Goal: Register for event/course

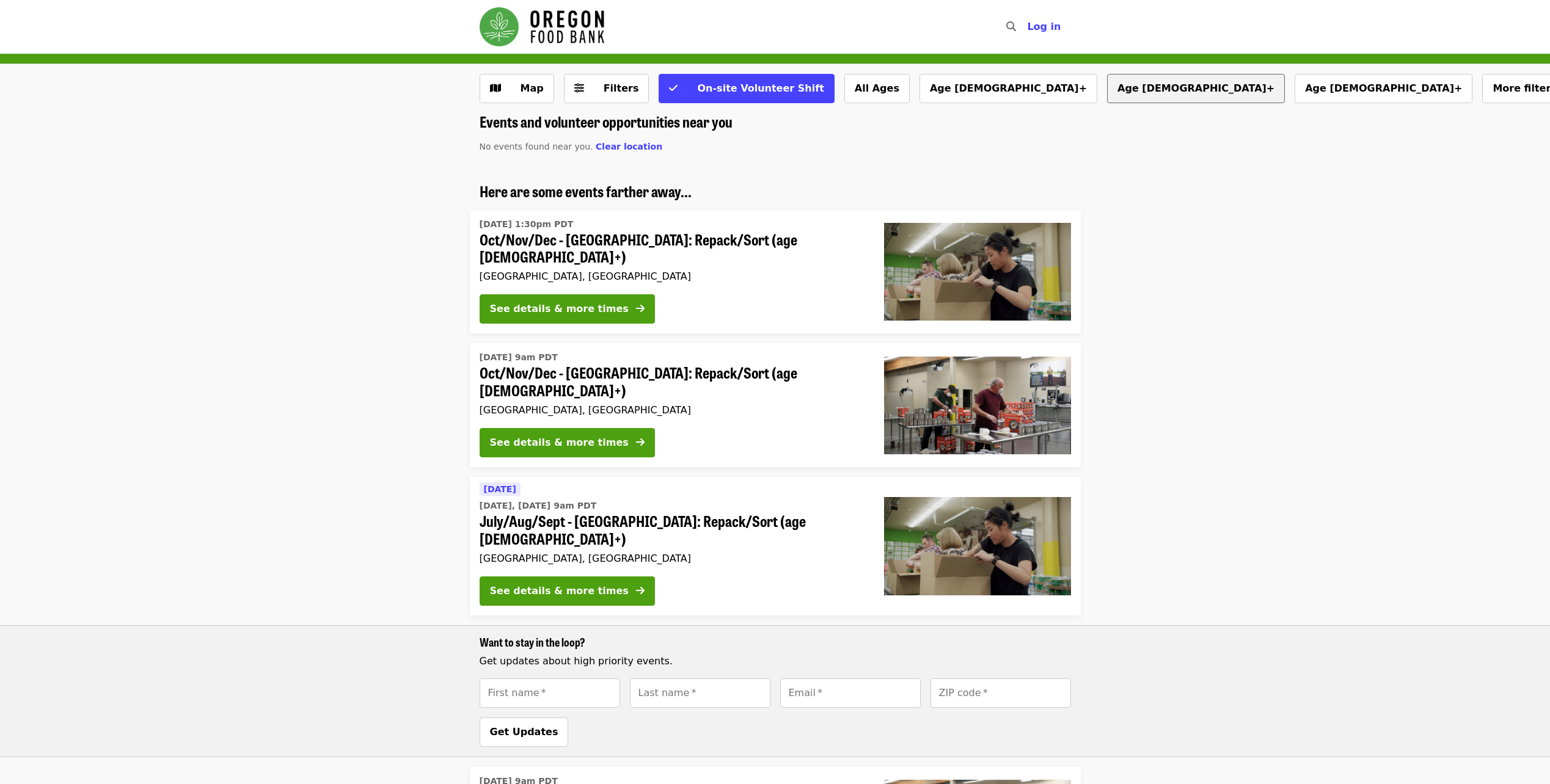
click at [1107, 91] on button "Age [DEMOGRAPHIC_DATA]+" at bounding box center [1195, 88] width 178 height 29
click at [1521, 83] on span "More filters..." at bounding box center [1558, 88] width 75 height 12
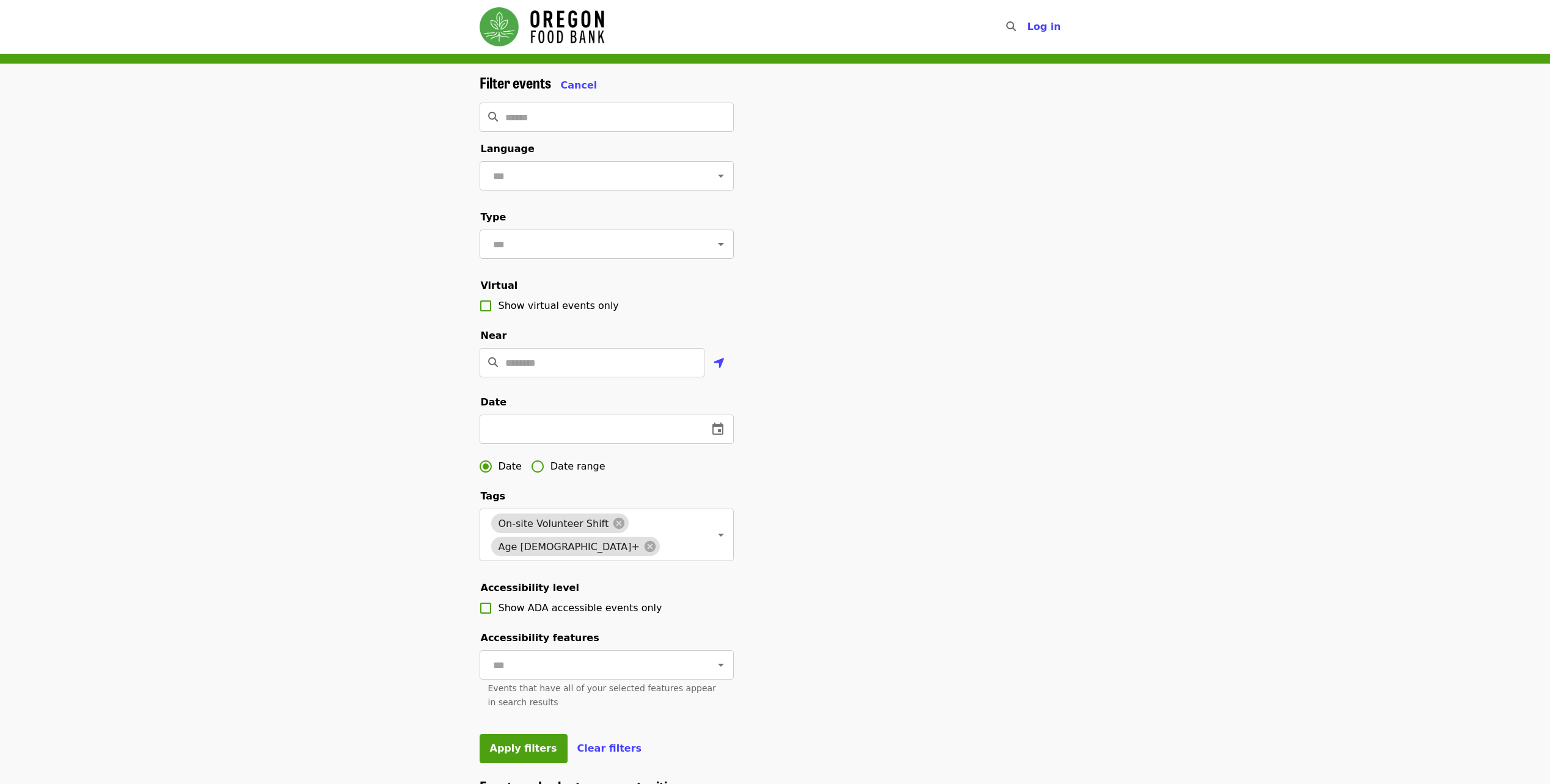
click at [718, 246] on icon "Open" at bounding box center [720, 245] width 6 height 3
drag, startPoint x: 778, startPoint y: 243, endPoint x: 746, endPoint y: 185, distance: 66.2
click at [778, 243] on div "Filter events Cancel ​ Language ​ Type ​ Virtual Show virtual events only Near …" at bounding box center [775, 426] width 611 height 704
click at [714, 173] on icon "Open" at bounding box center [720, 175] width 14 height 14
drag, startPoint x: 801, startPoint y: 169, endPoint x: 792, endPoint y: 161, distance: 12.0
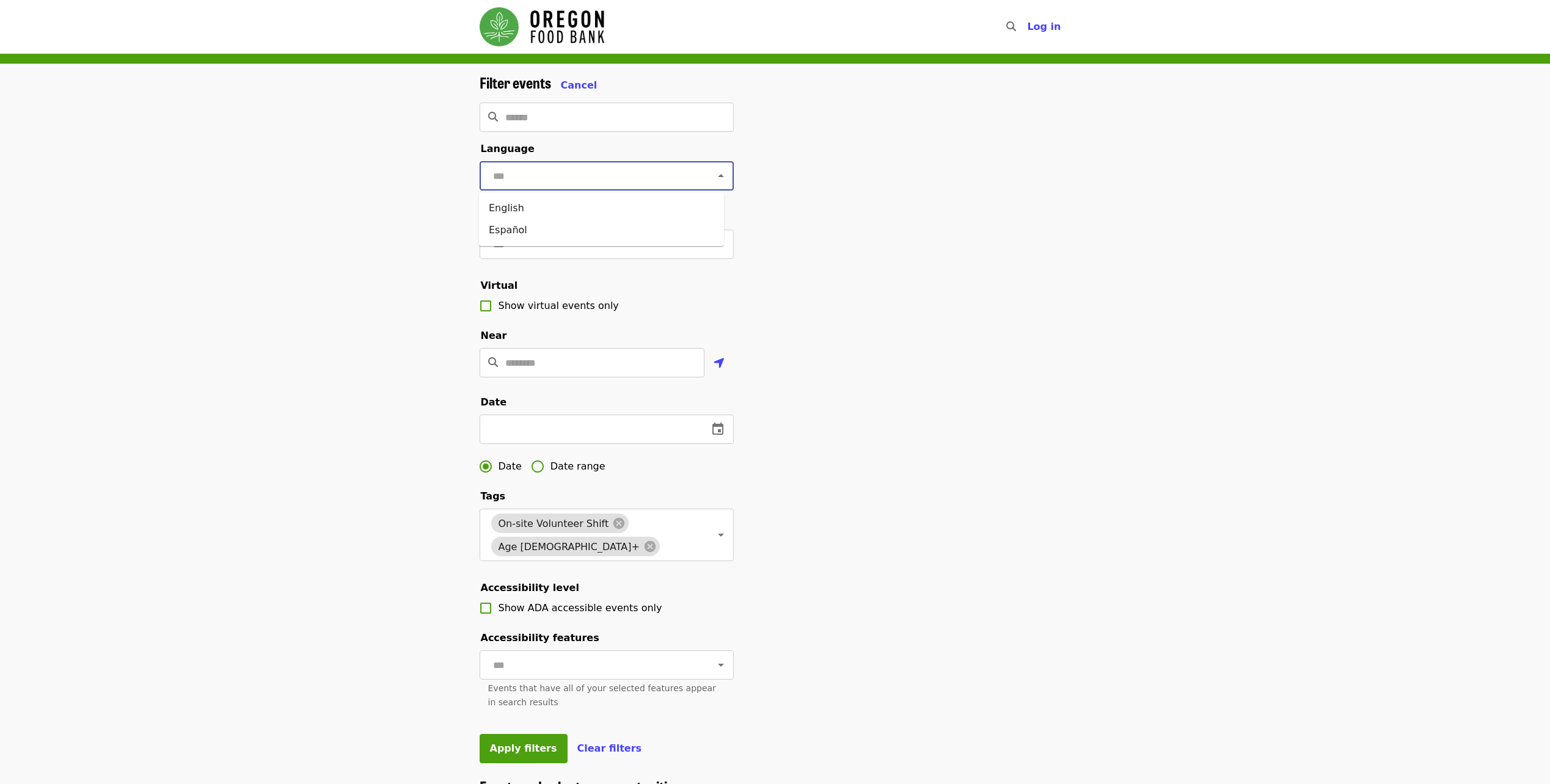
click at [801, 168] on div "Filter events Cancel ​ Language ​ Type ​ Virtual Show virtual events only Near …" at bounding box center [775, 426] width 611 height 704
click at [697, 129] on input "Search" at bounding box center [619, 117] width 228 height 29
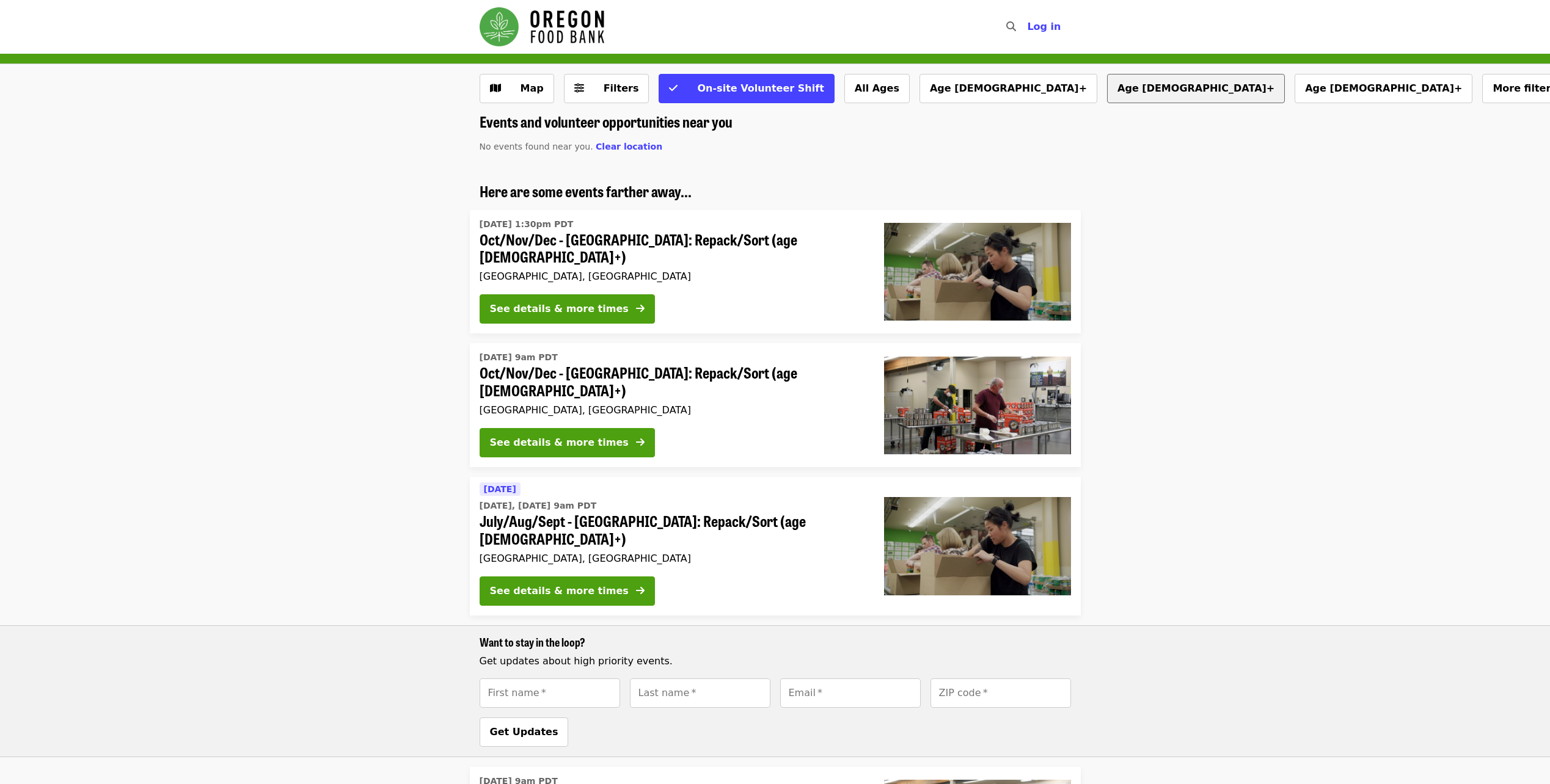
click at [1107, 79] on button "Age [DEMOGRAPHIC_DATA]+" at bounding box center [1195, 88] width 178 height 29
click at [575, 82] on span "Filters (0 selected)" at bounding box center [580, 88] width 10 height 14
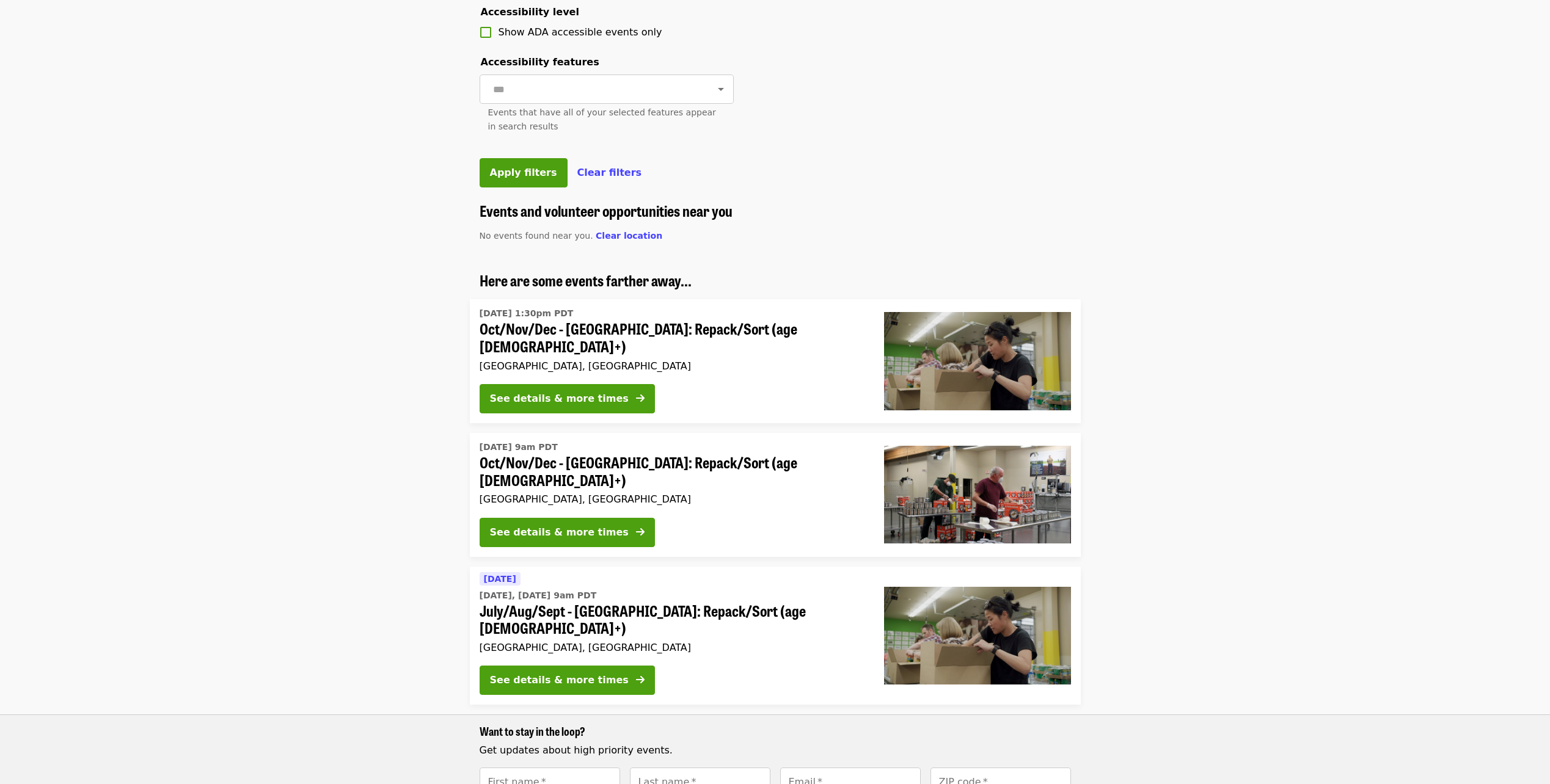
scroll to position [611, 0]
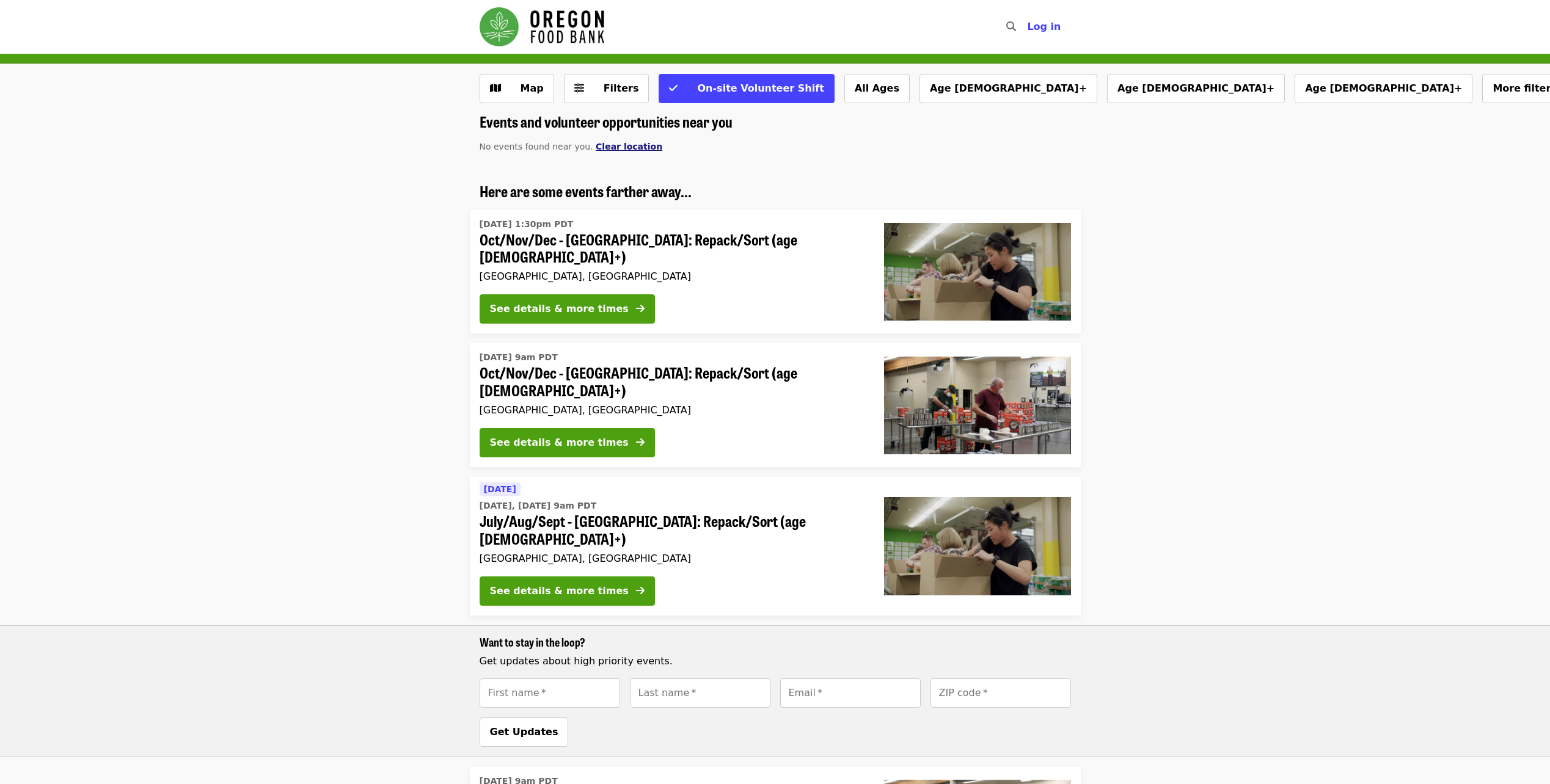
click at [610, 143] on span "Clear location" at bounding box center [628, 147] width 67 height 10
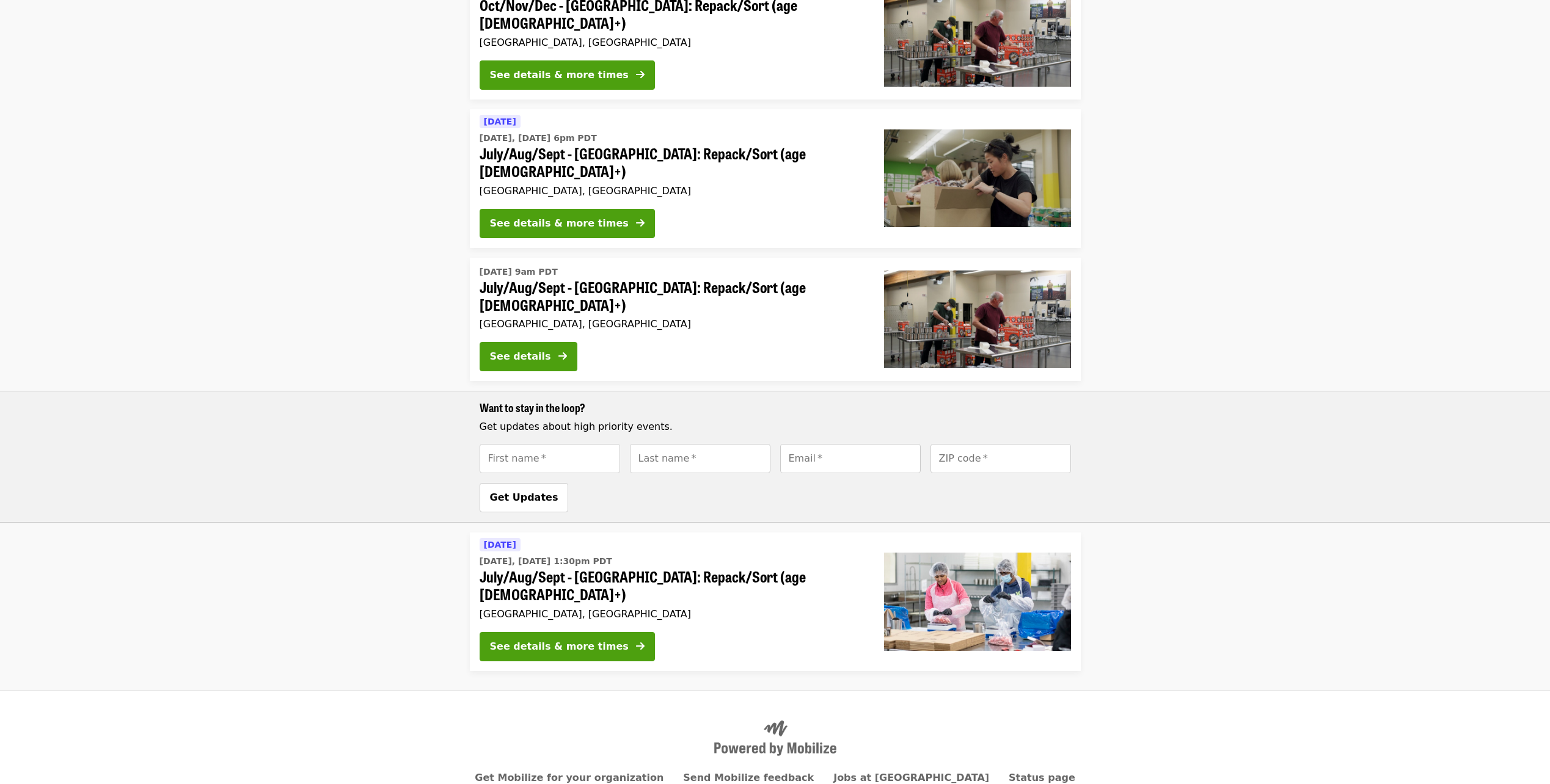
scroll to position [583, 0]
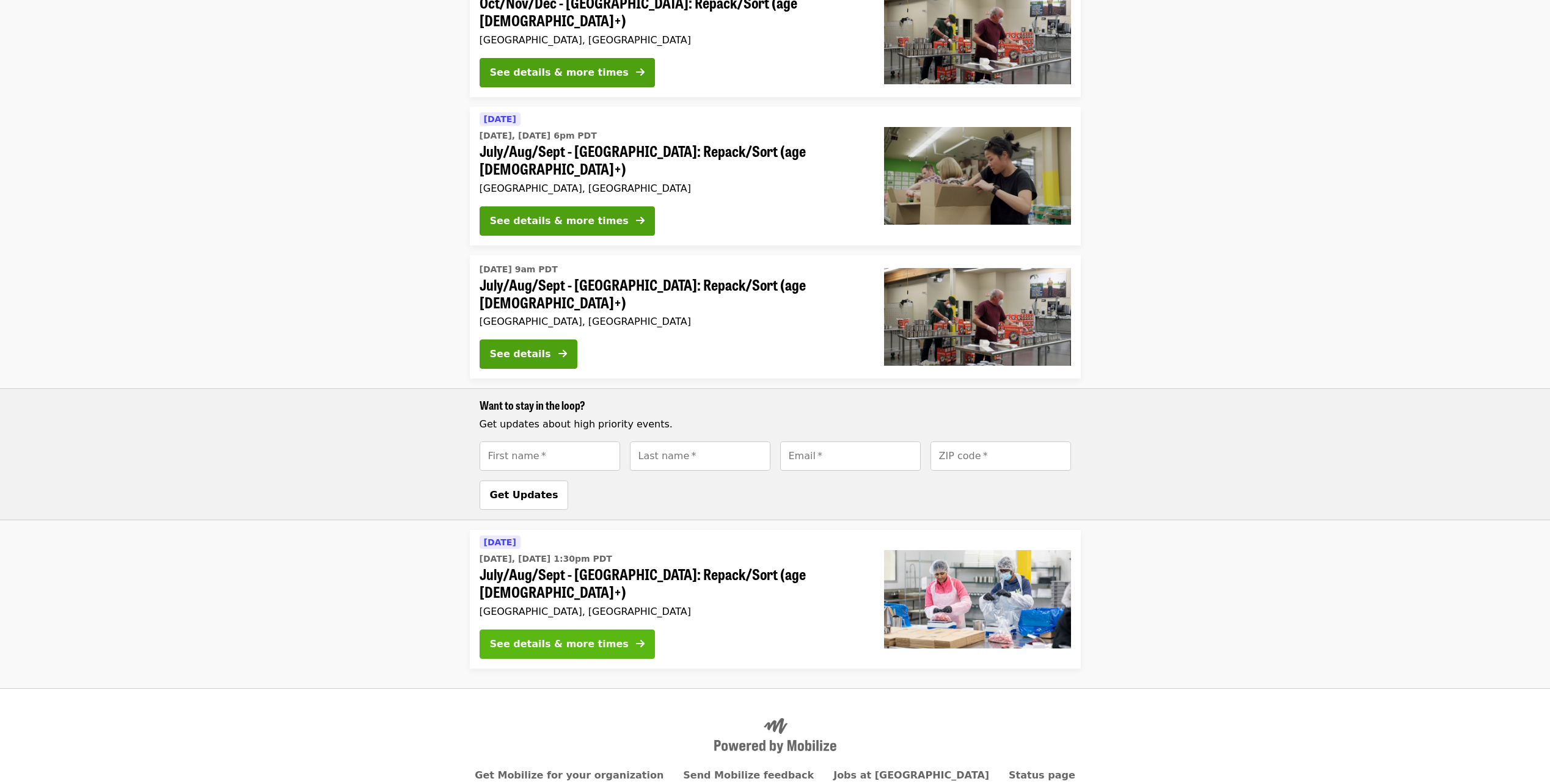
click at [601, 630] on button "See details & more times" at bounding box center [567, 644] width 175 height 29
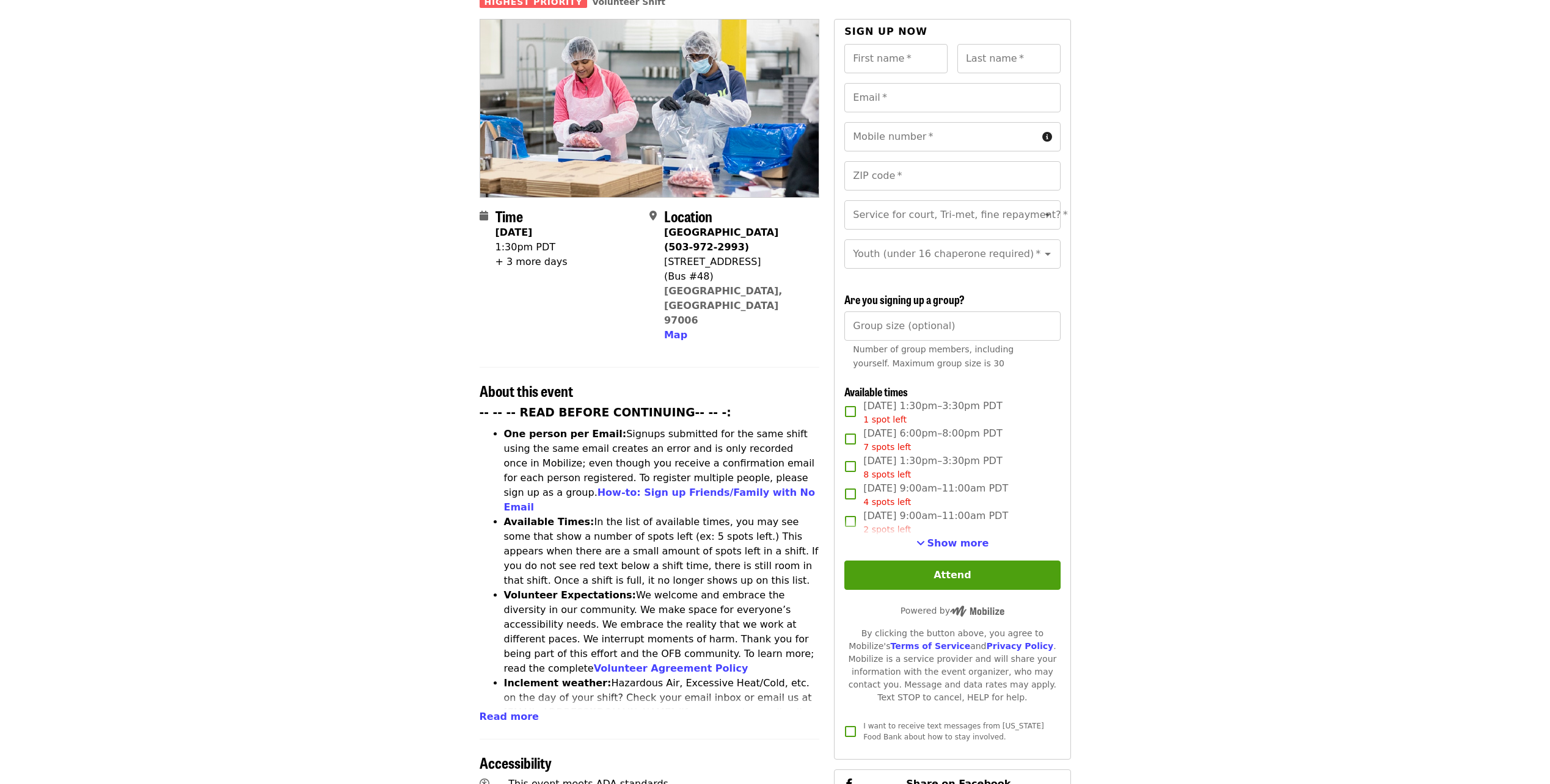
scroll to position [122, 0]
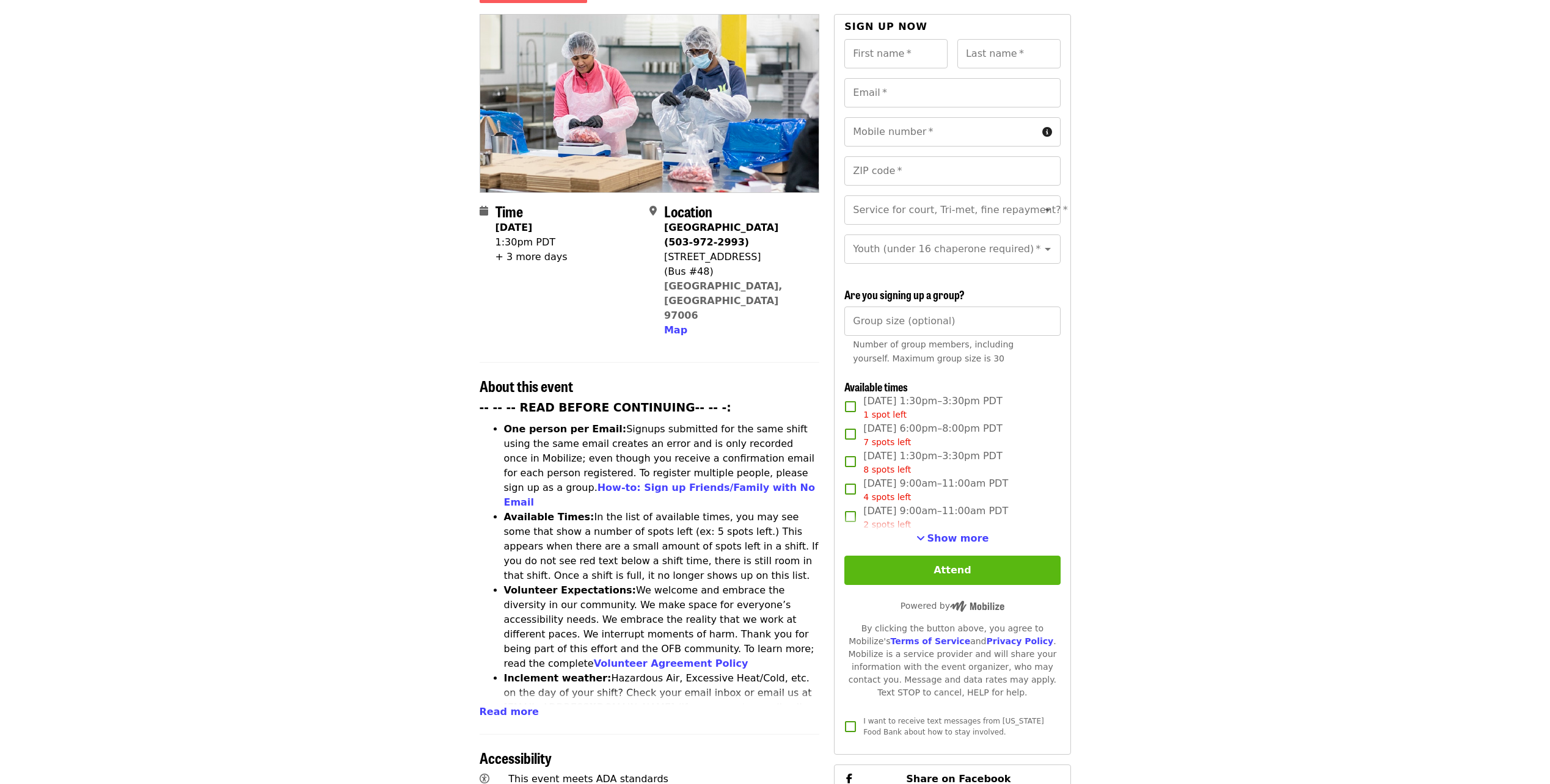
click at [940, 572] on button "Attend" at bounding box center [952, 570] width 216 height 29
click at [941, 536] on span "Show more" at bounding box center [958, 538] width 61 height 12
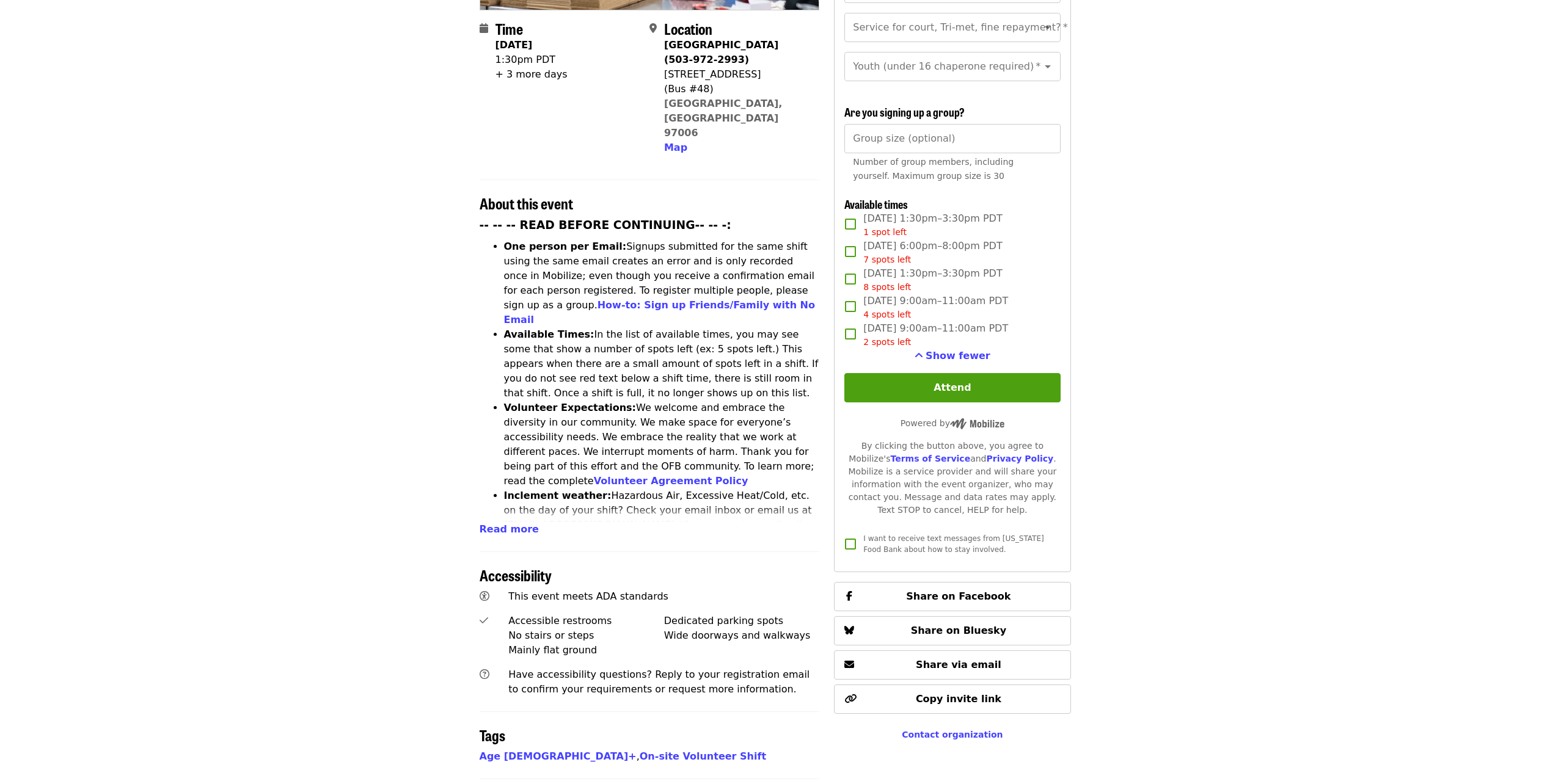
scroll to position [306, 0]
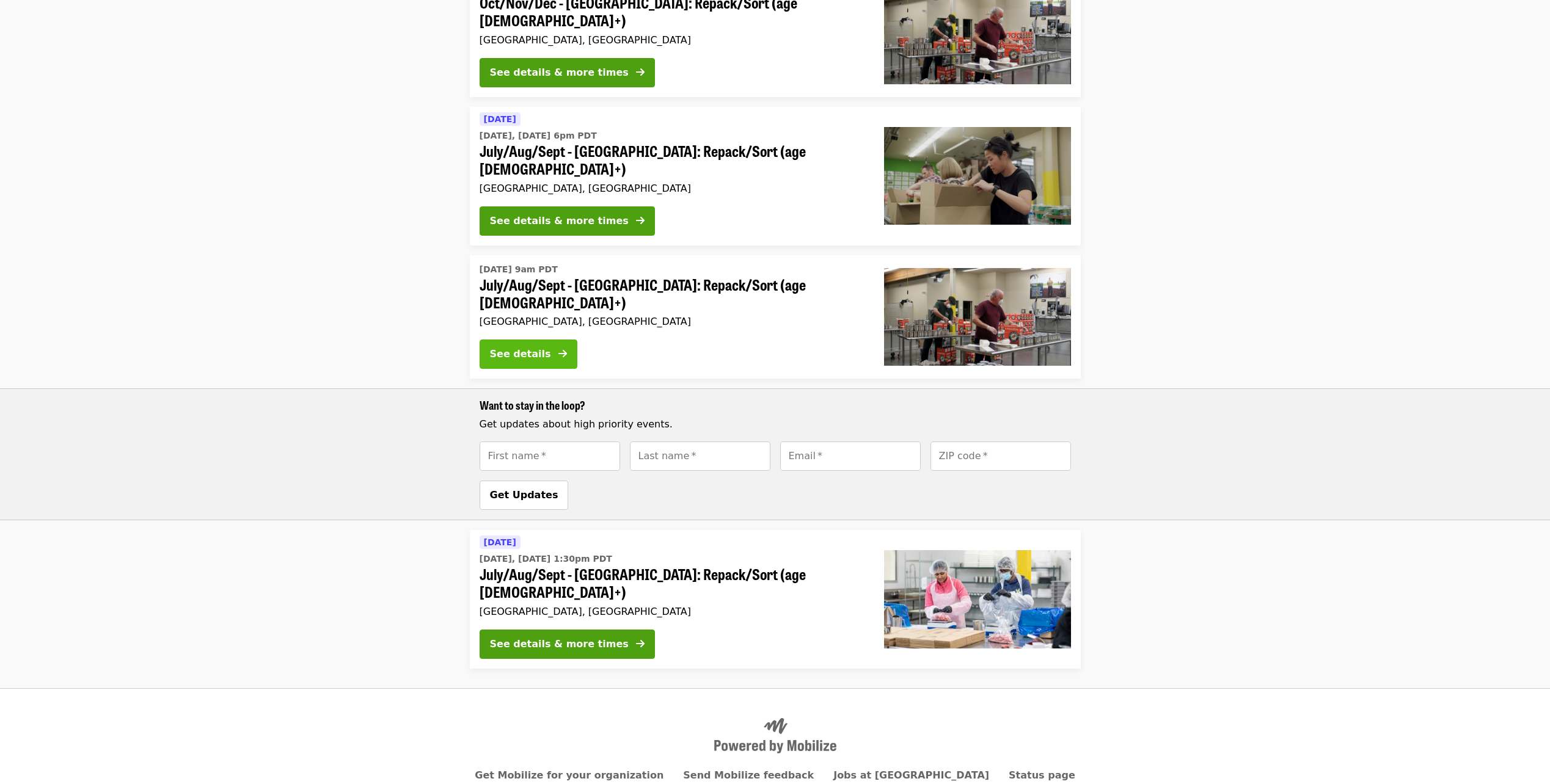
click at [521, 347] on div "See details" at bounding box center [521, 354] width 61 height 14
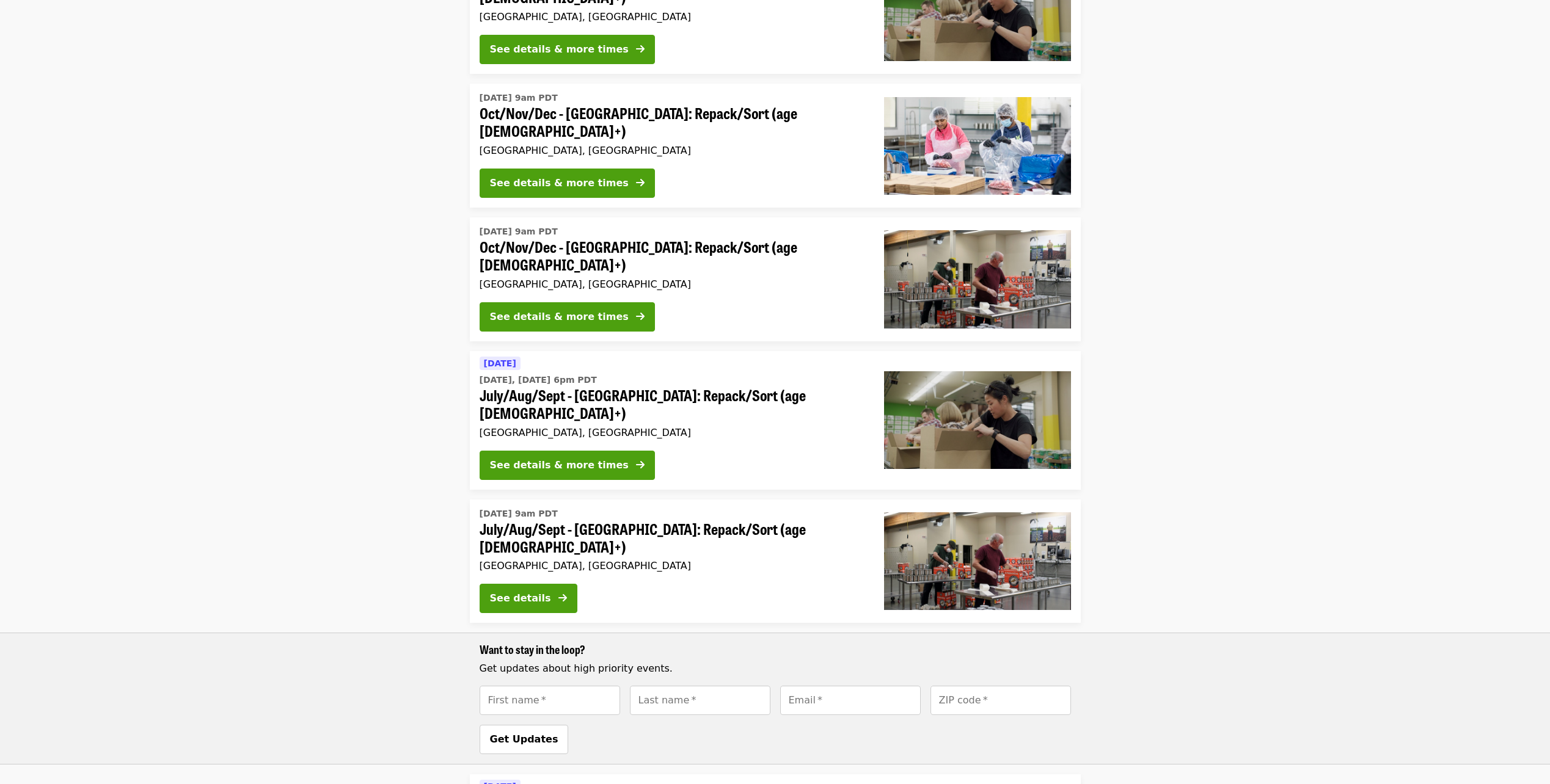
scroll to position [277, 0]
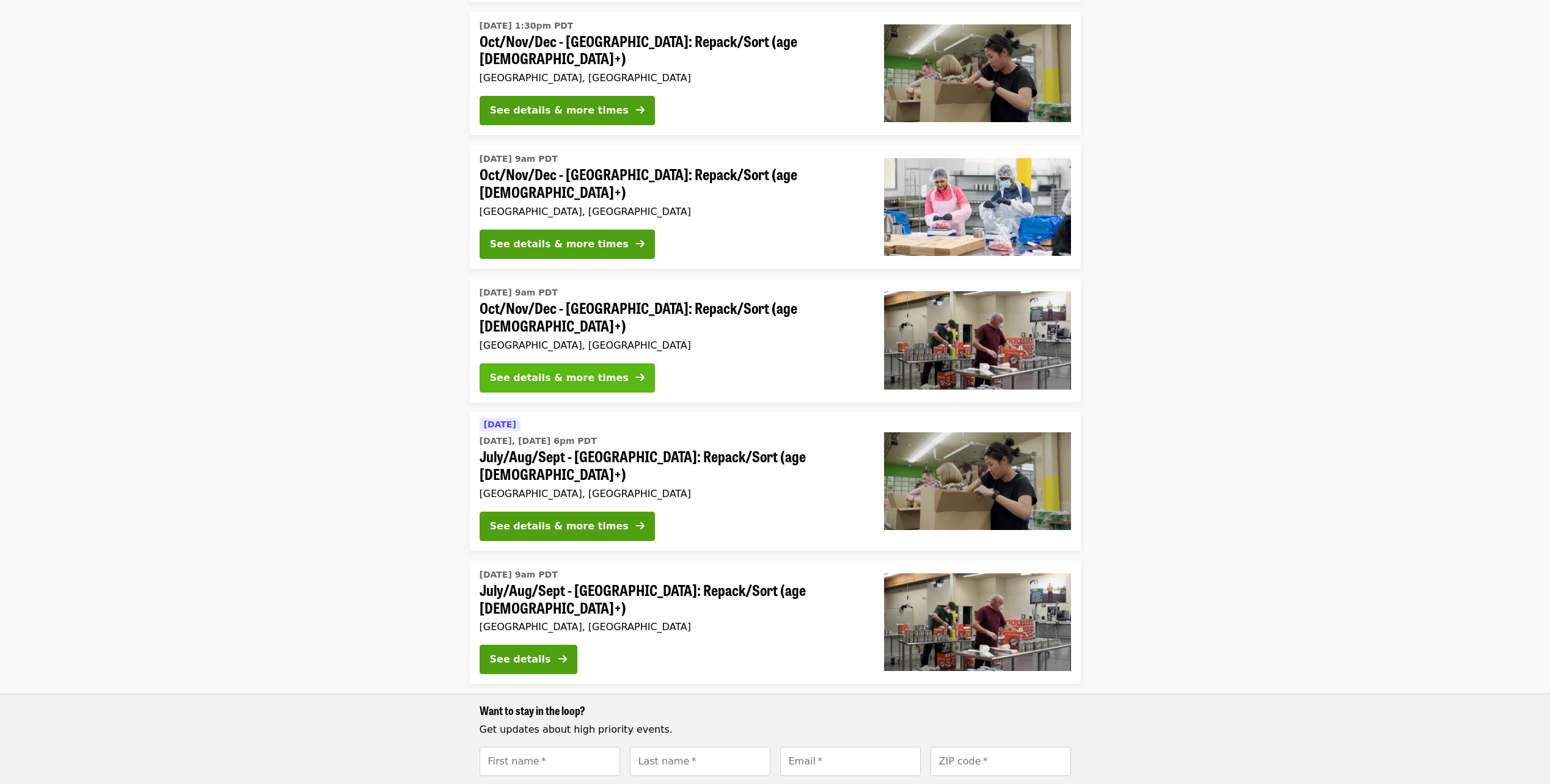
click at [558, 371] on div "See details & more times" at bounding box center [559, 377] width 139 height 14
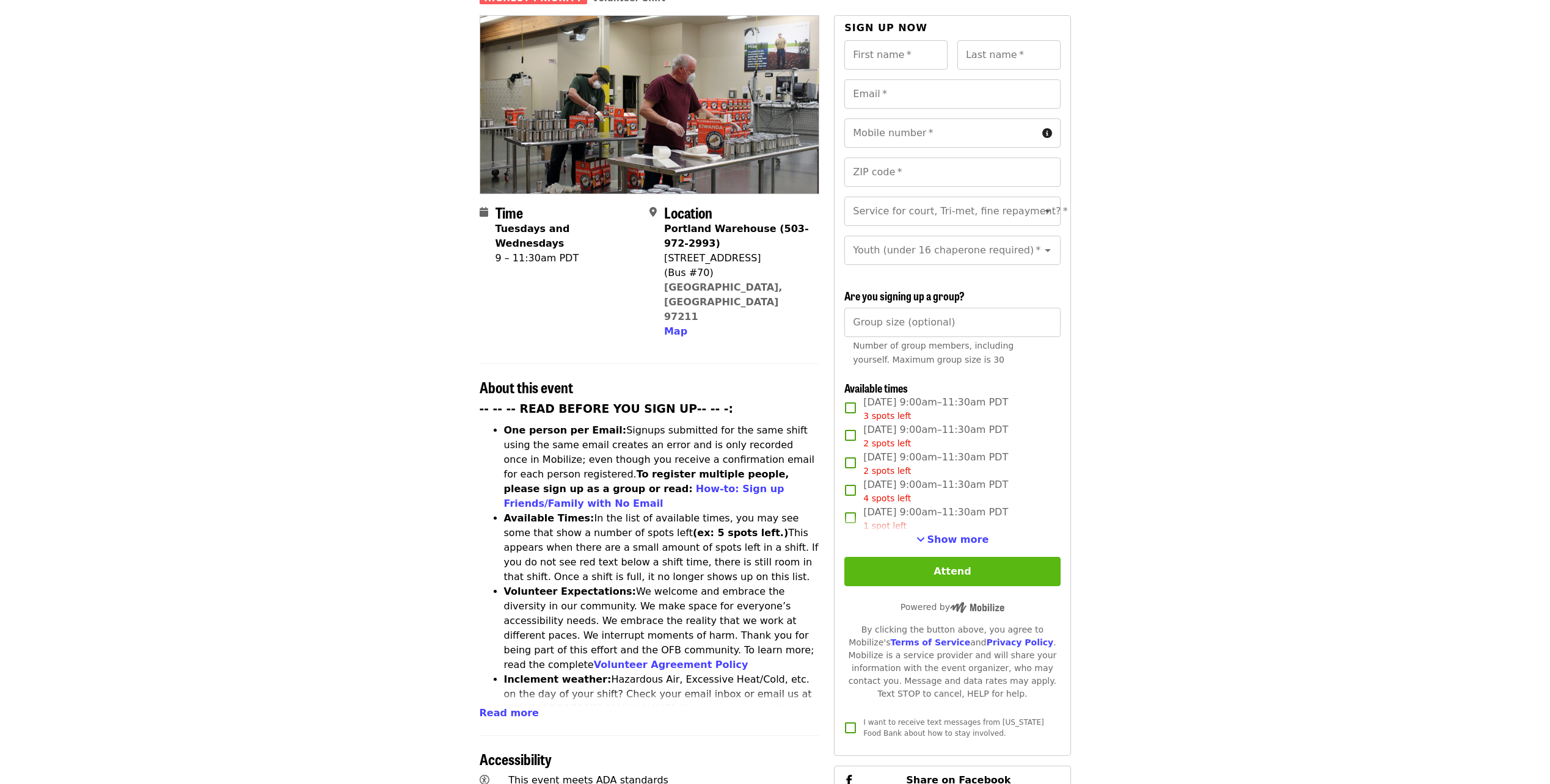
scroll to position [122, 0]
click at [950, 536] on span "Show more" at bounding box center [958, 538] width 61 height 12
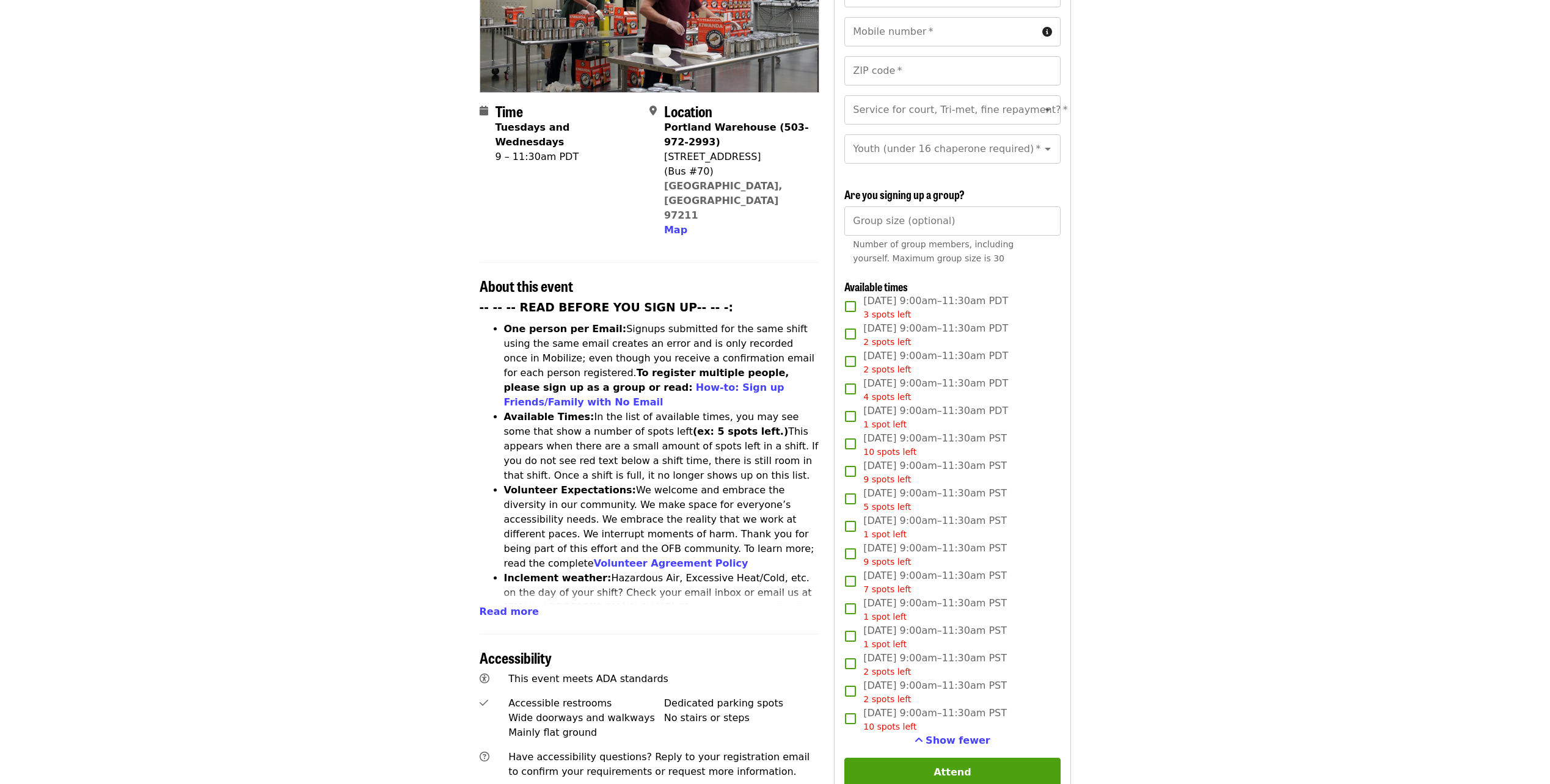
scroll to position [244, 0]
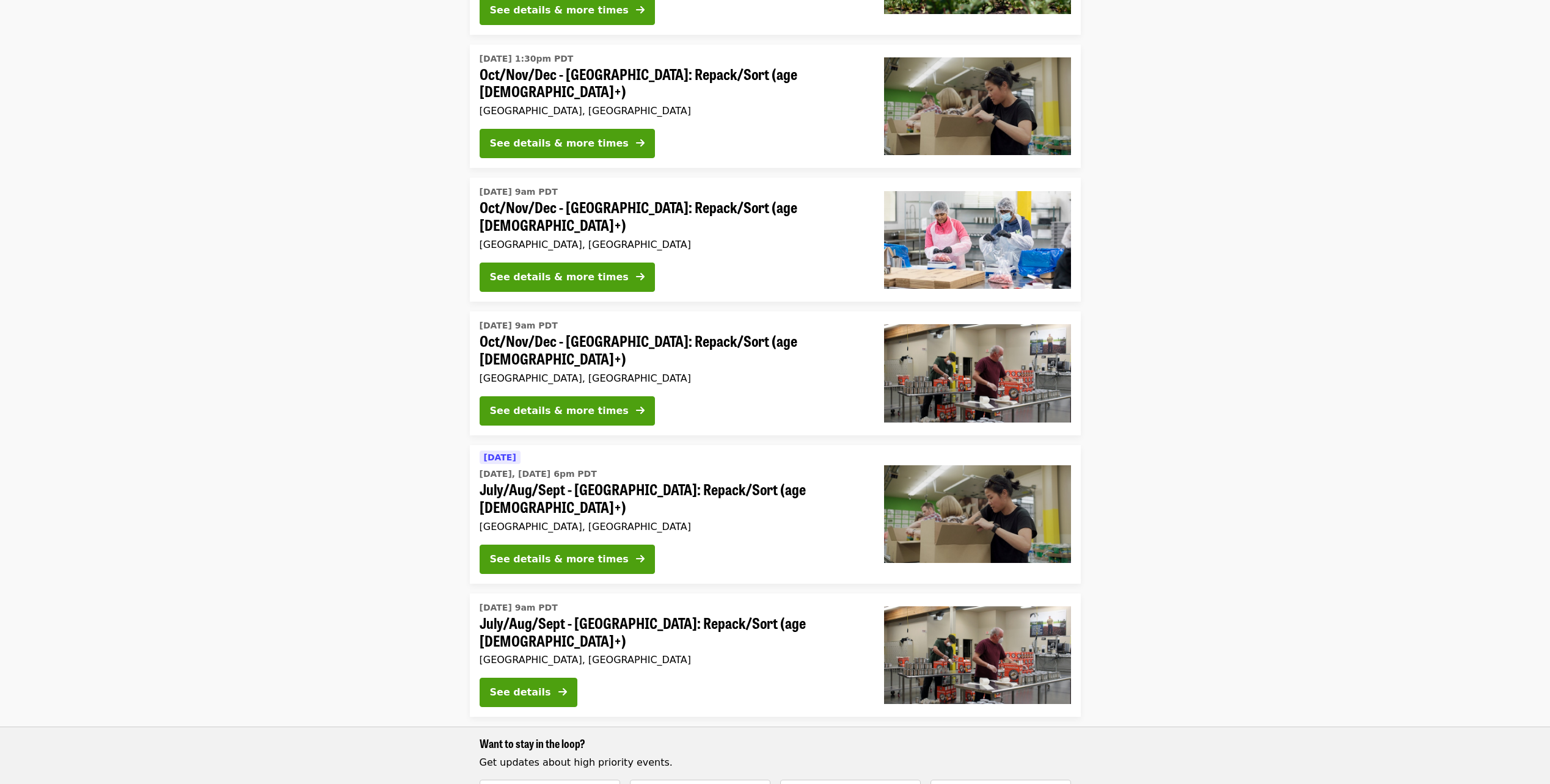
scroll to position [277, 0]
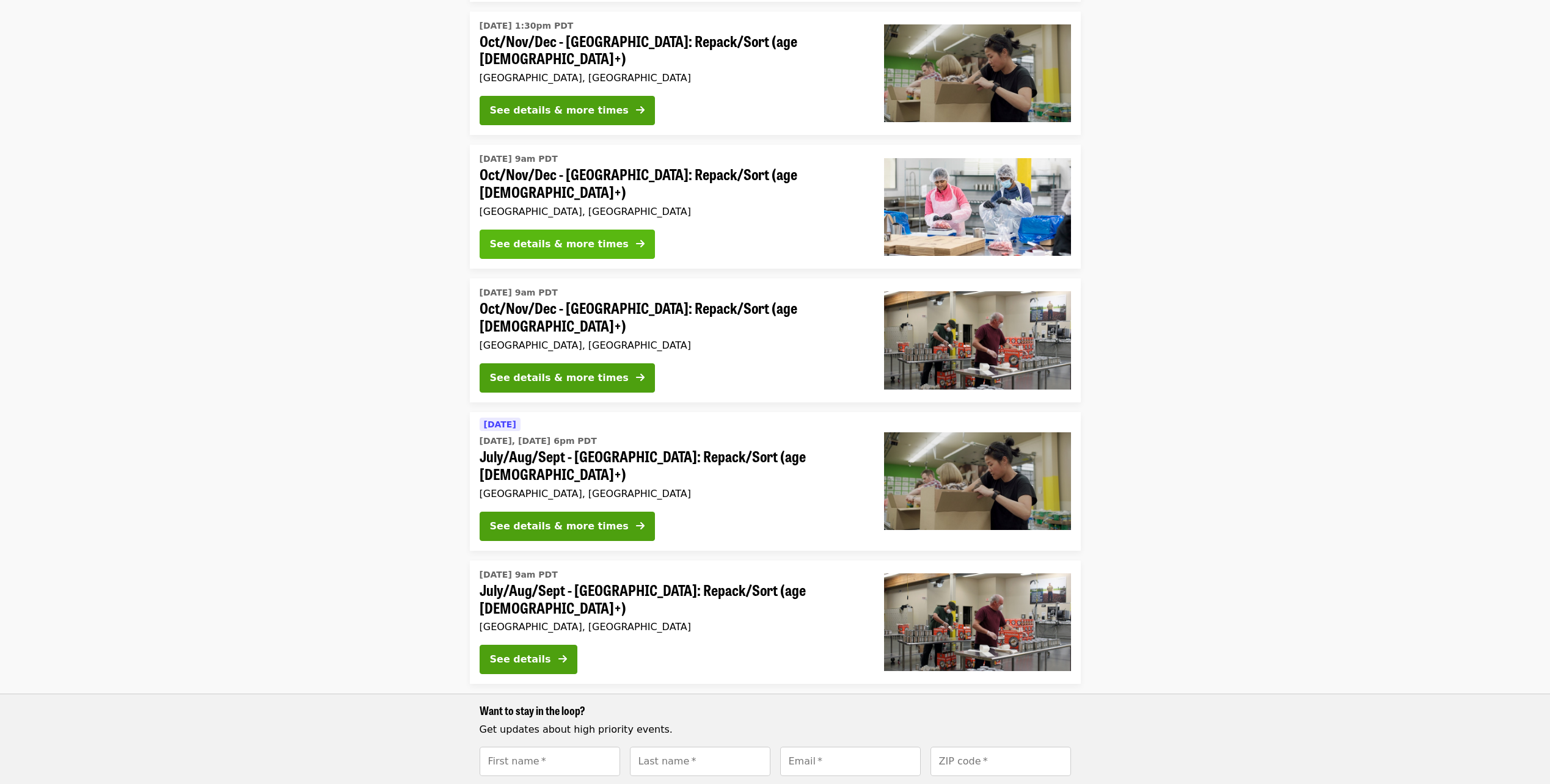
click at [559, 237] on div "See details & more times" at bounding box center [559, 243] width 139 height 14
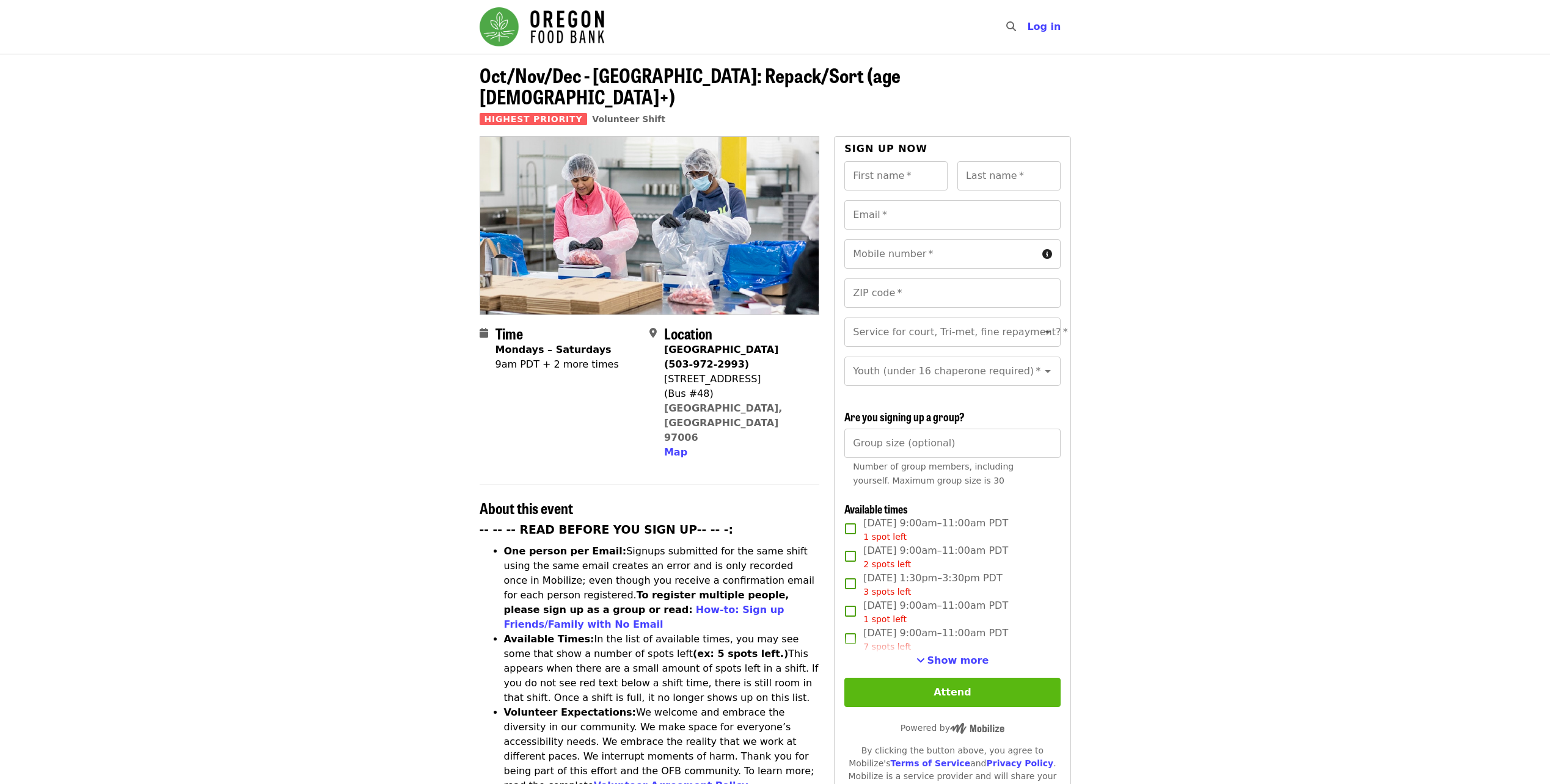
click at [939, 682] on button "Attend" at bounding box center [952, 692] width 216 height 29
click at [943, 691] on button "Attend" at bounding box center [952, 692] width 216 height 29
click at [954, 661] on span "Show more" at bounding box center [958, 660] width 61 height 12
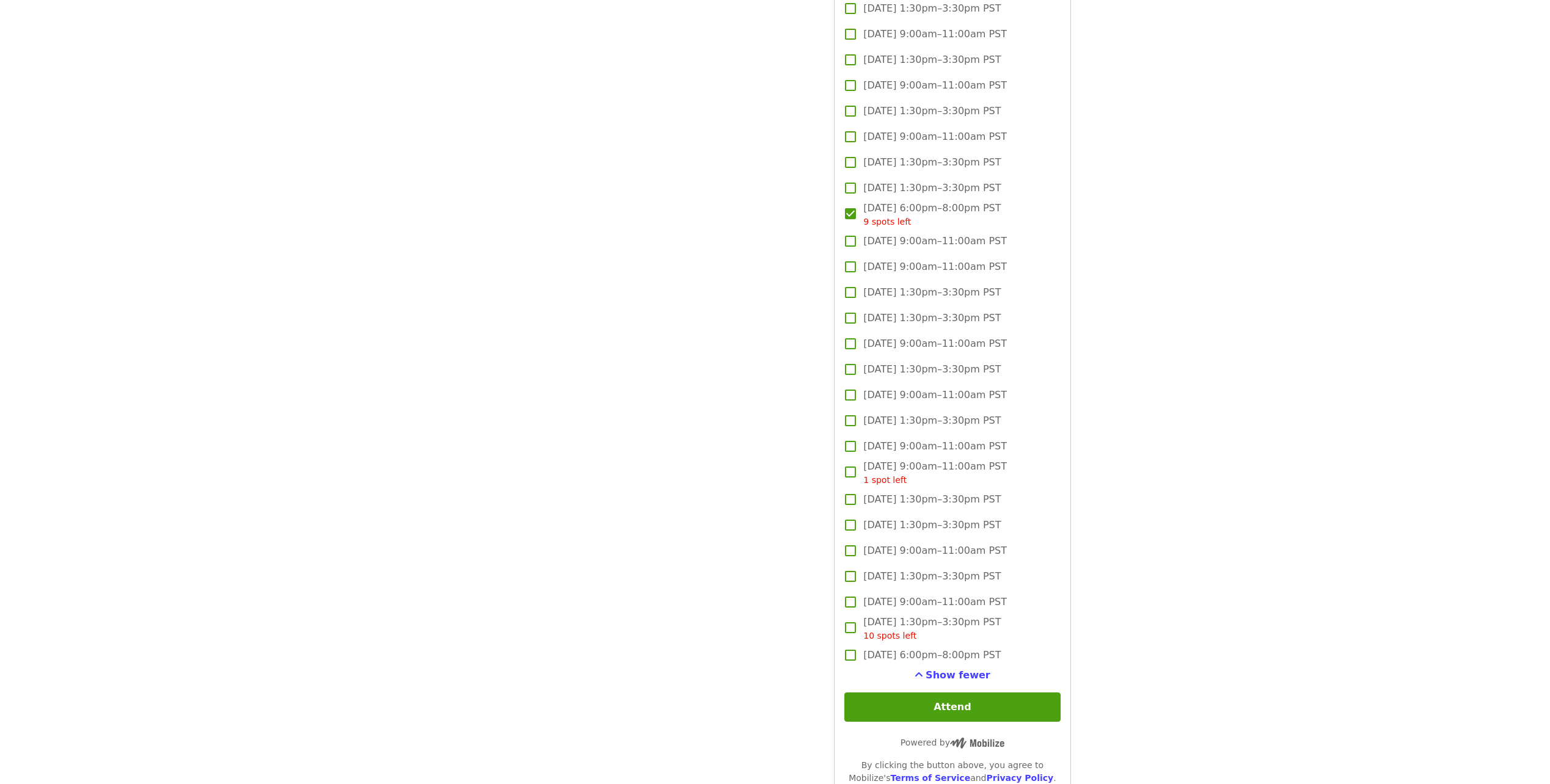
scroll to position [1893, 0]
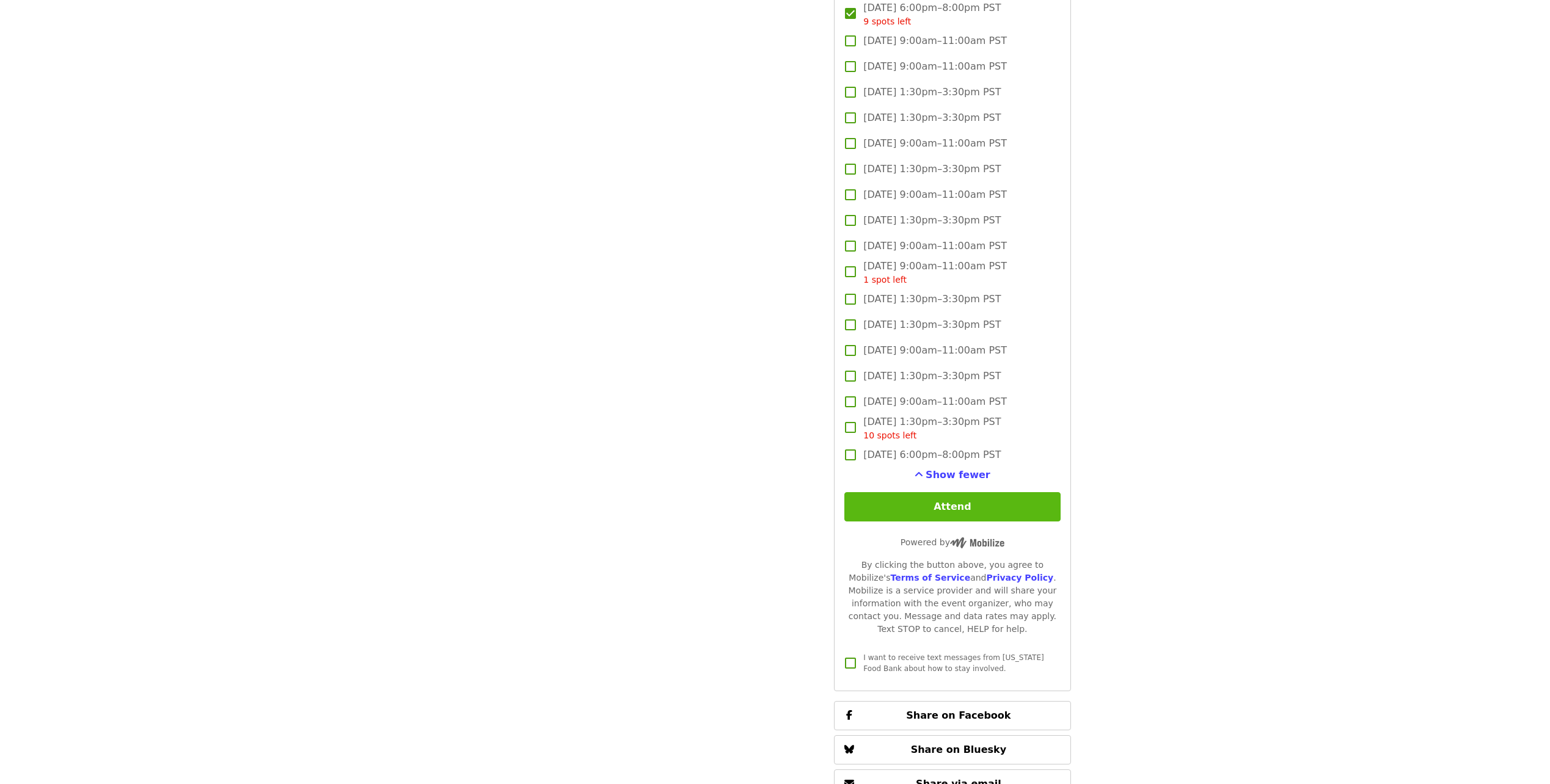
click at [1008, 511] on button "Attend" at bounding box center [952, 506] width 216 height 29
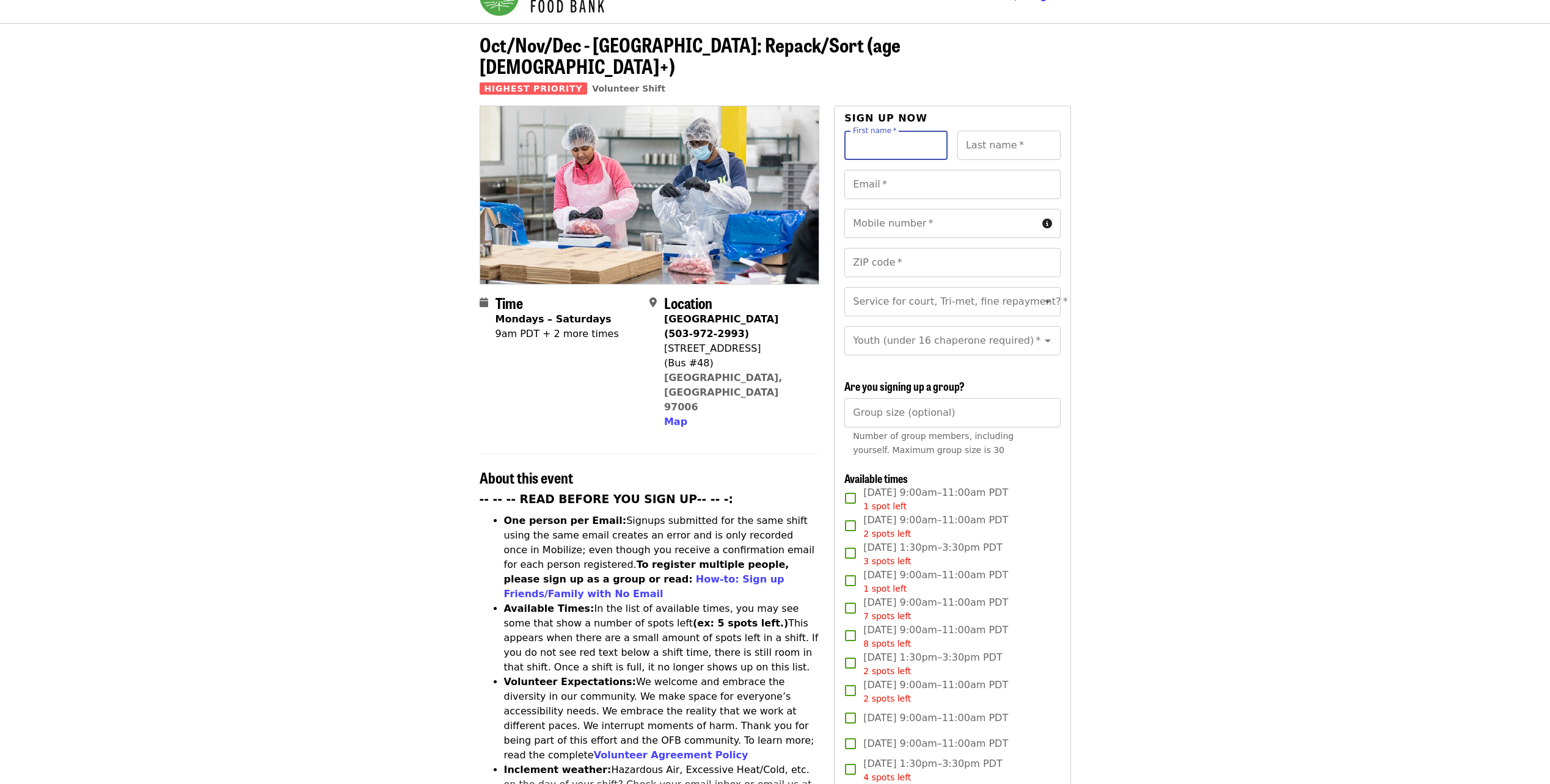
scroll to position [18, 0]
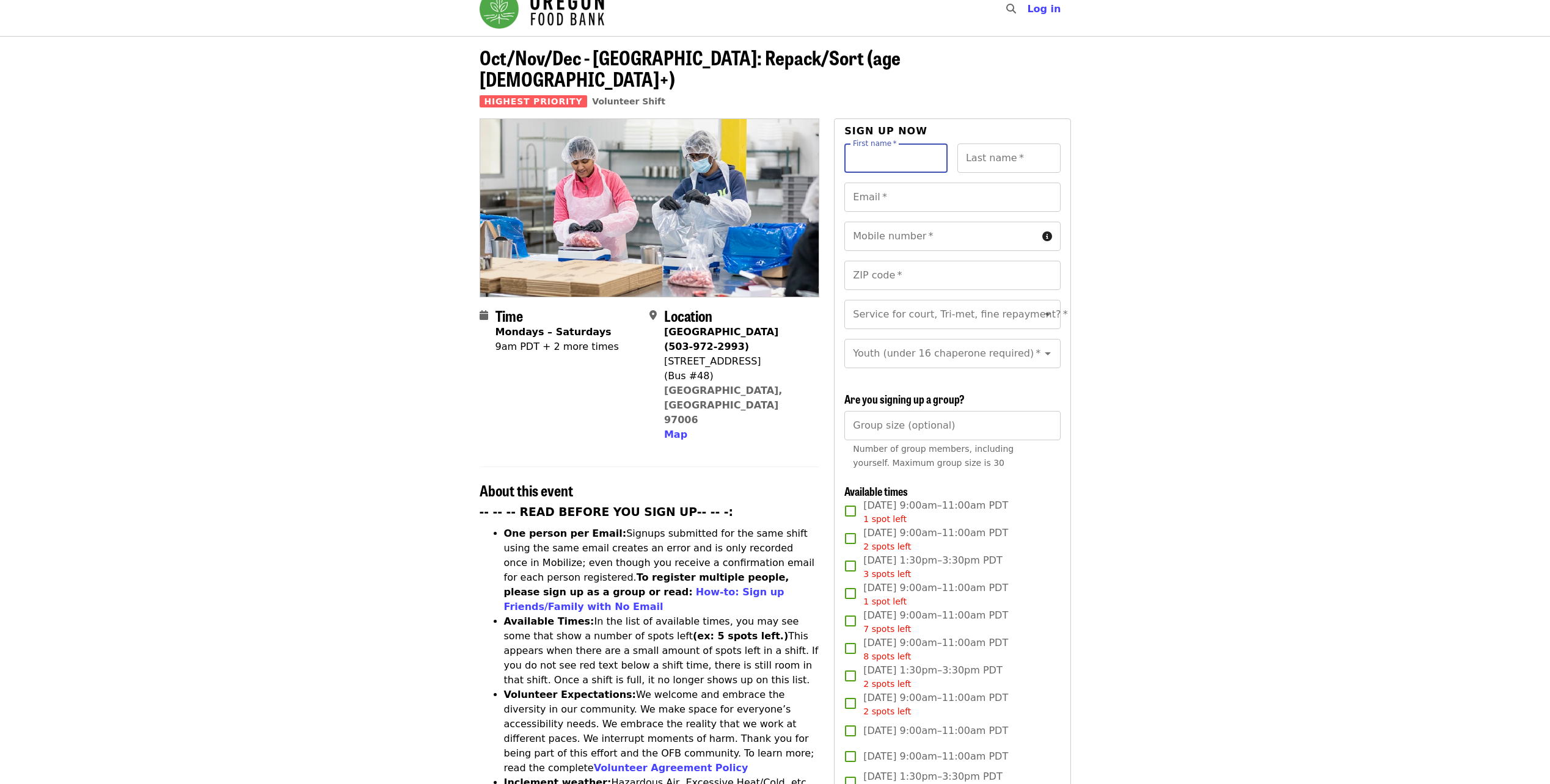
click at [892, 143] on input "First name   *" at bounding box center [895, 157] width 104 height 29
type input "*******"
type input "***"
type input "**********"
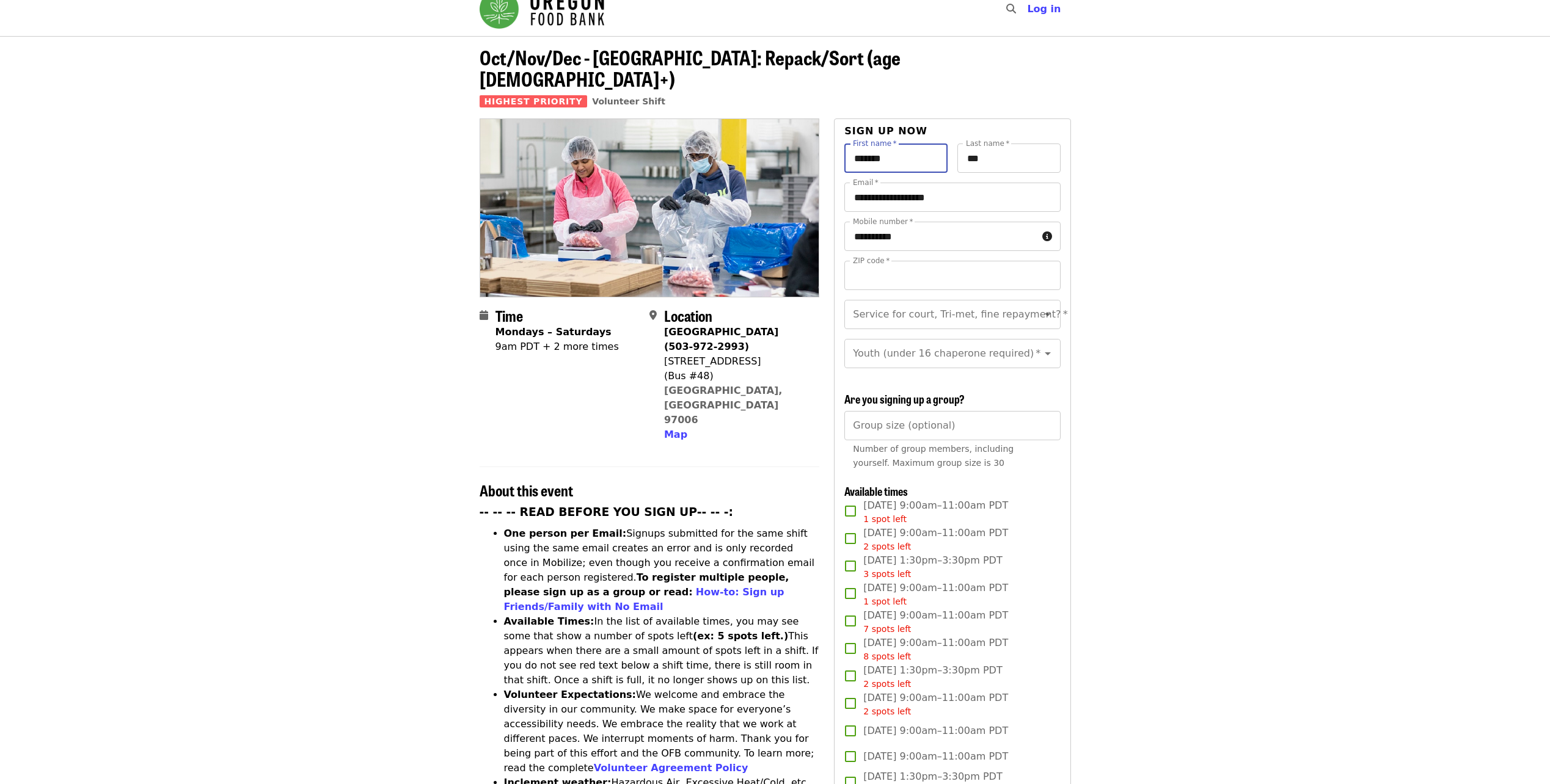
type input "*****"
click at [1040, 307] on icon "Open" at bounding box center [1047, 314] width 14 height 14
click at [969, 319] on li "No" at bounding box center [947, 326] width 206 height 22
type input "**"
click at [1040, 346] on icon "Open" at bounding box center [1047, 353] width 14 height 14
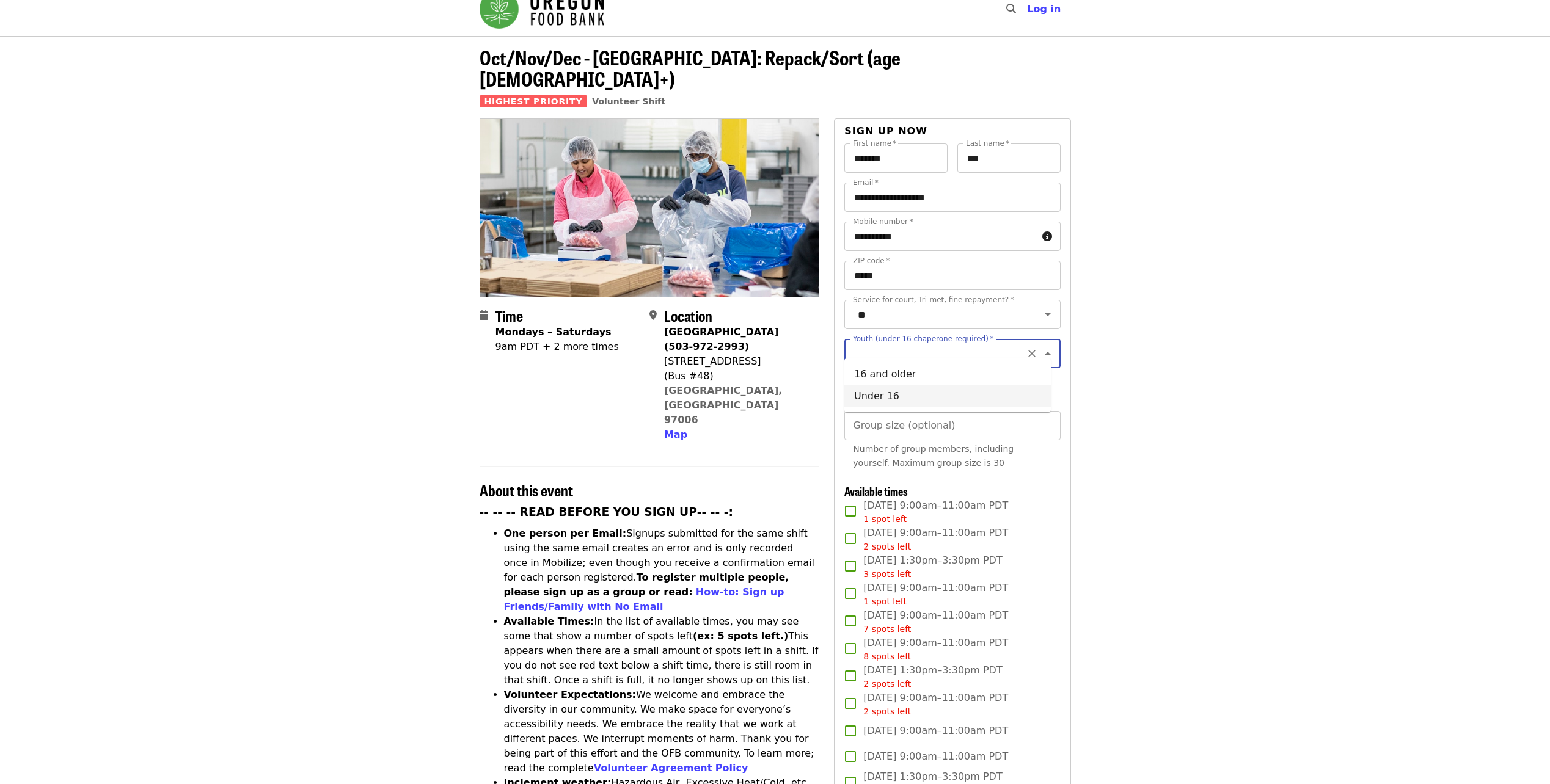
click at [901, 396] on li "Under 16" at bounding box center [947, 397] width 206 height 22
type input "********"
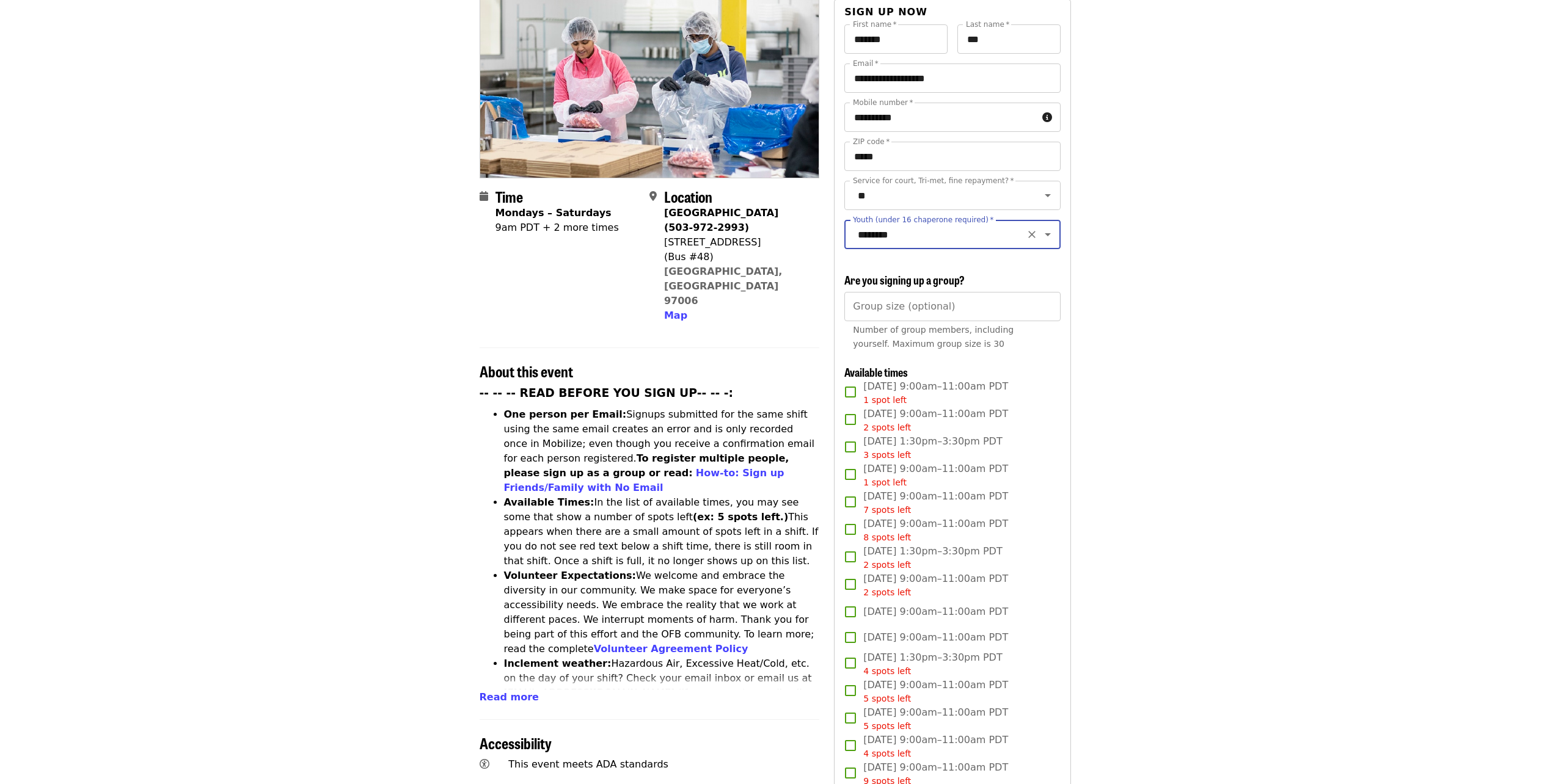
scroll to position [79, 0]
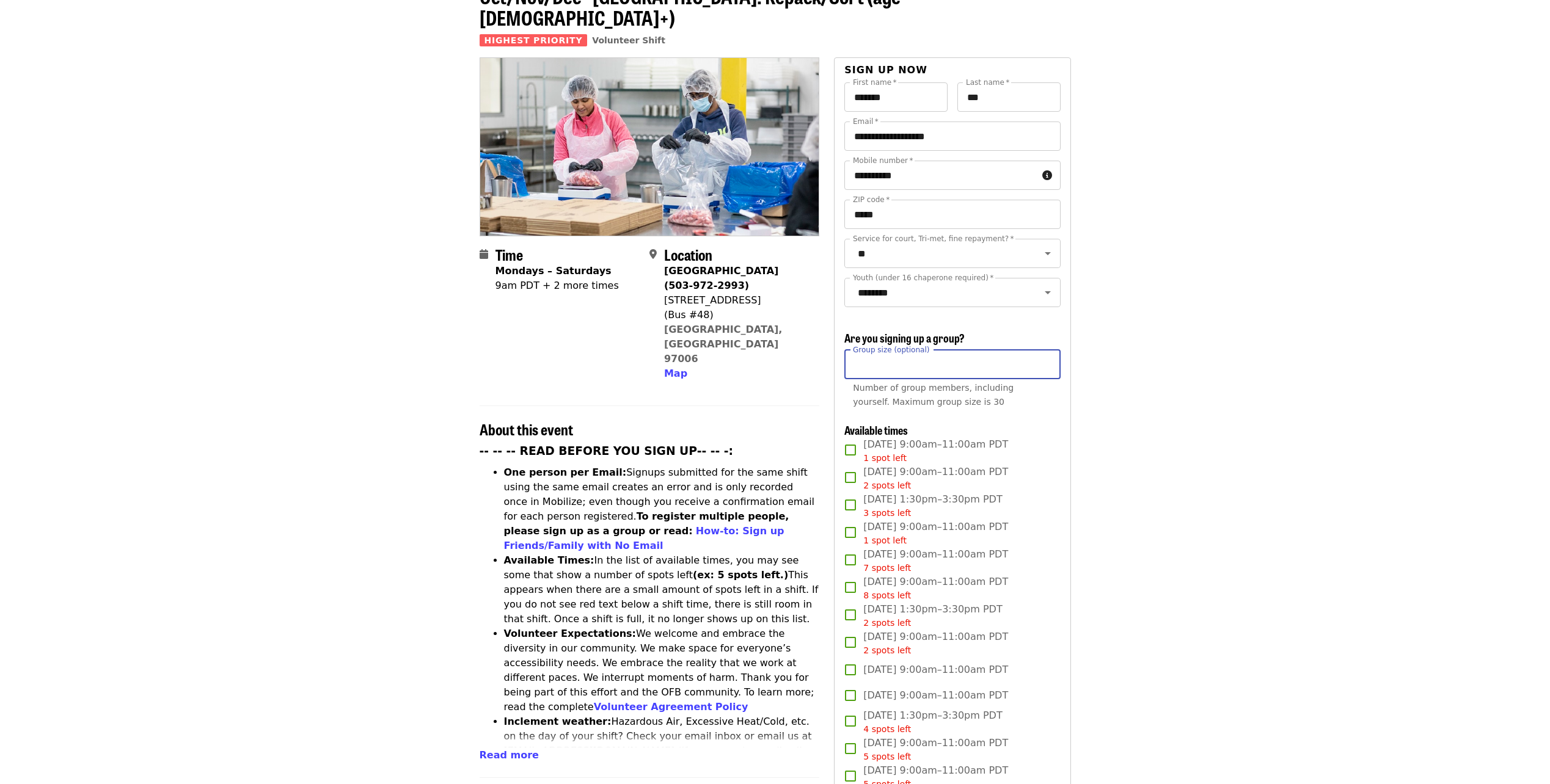
click at [961, 360] on input "Group size (optional)" at bounding box center [952, 365] width 216 height 29
click at [1045, 355] on input "*" at bounding box center [952, 365] width 216 height 29
type input "*"
click at [1048, 355] on input "*" at bounding box center [952, 365] width 216 height 29
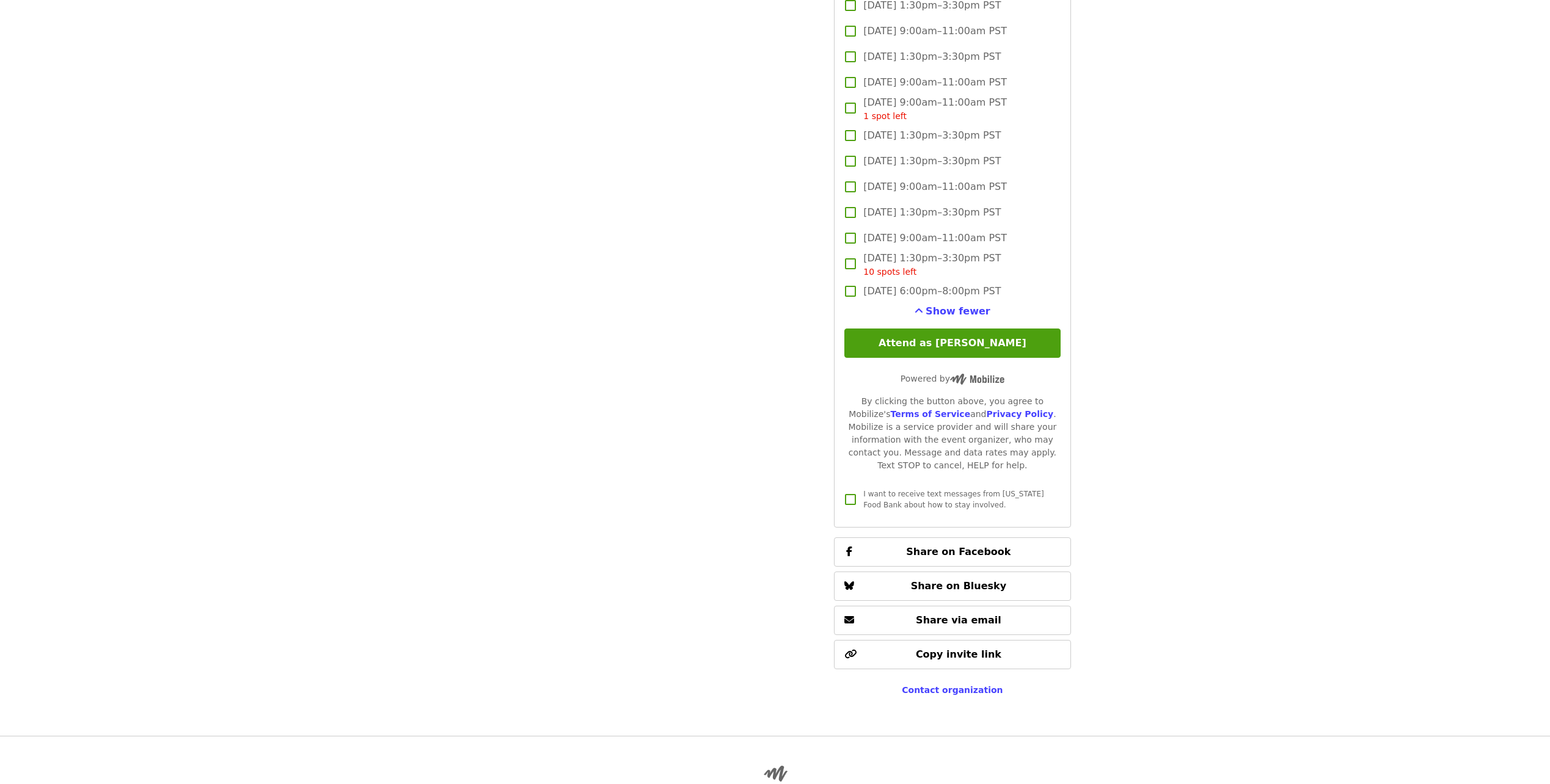
scroll to position [2149, 0]
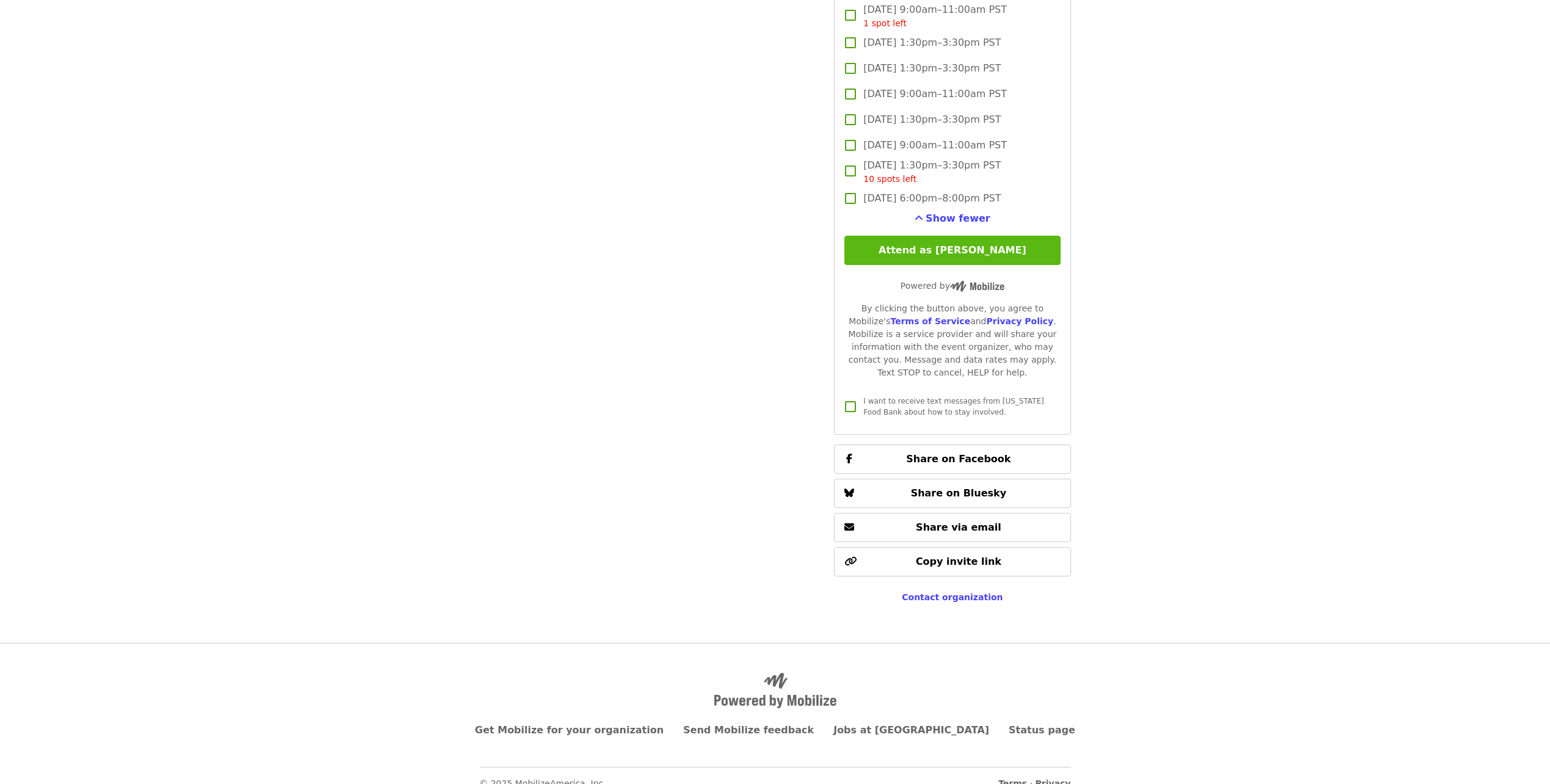
click at [975, 253] on button "Attend as [PERSON_NAME]" at bounding box center [952, 250] width 216 height 29
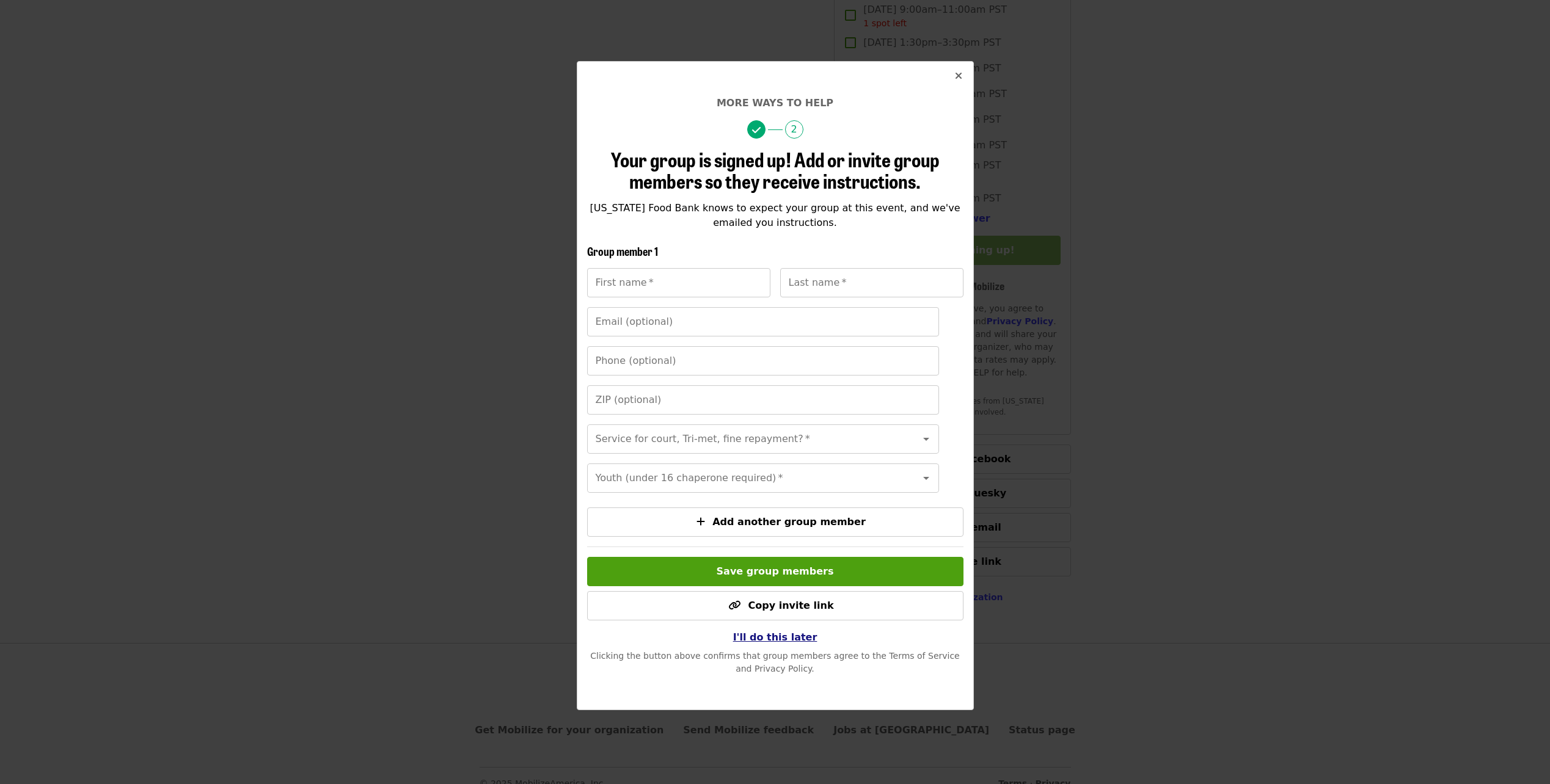
click at [790, 643] on span "I'll do this later" at bounding box center [775, 637] width 84 height 12
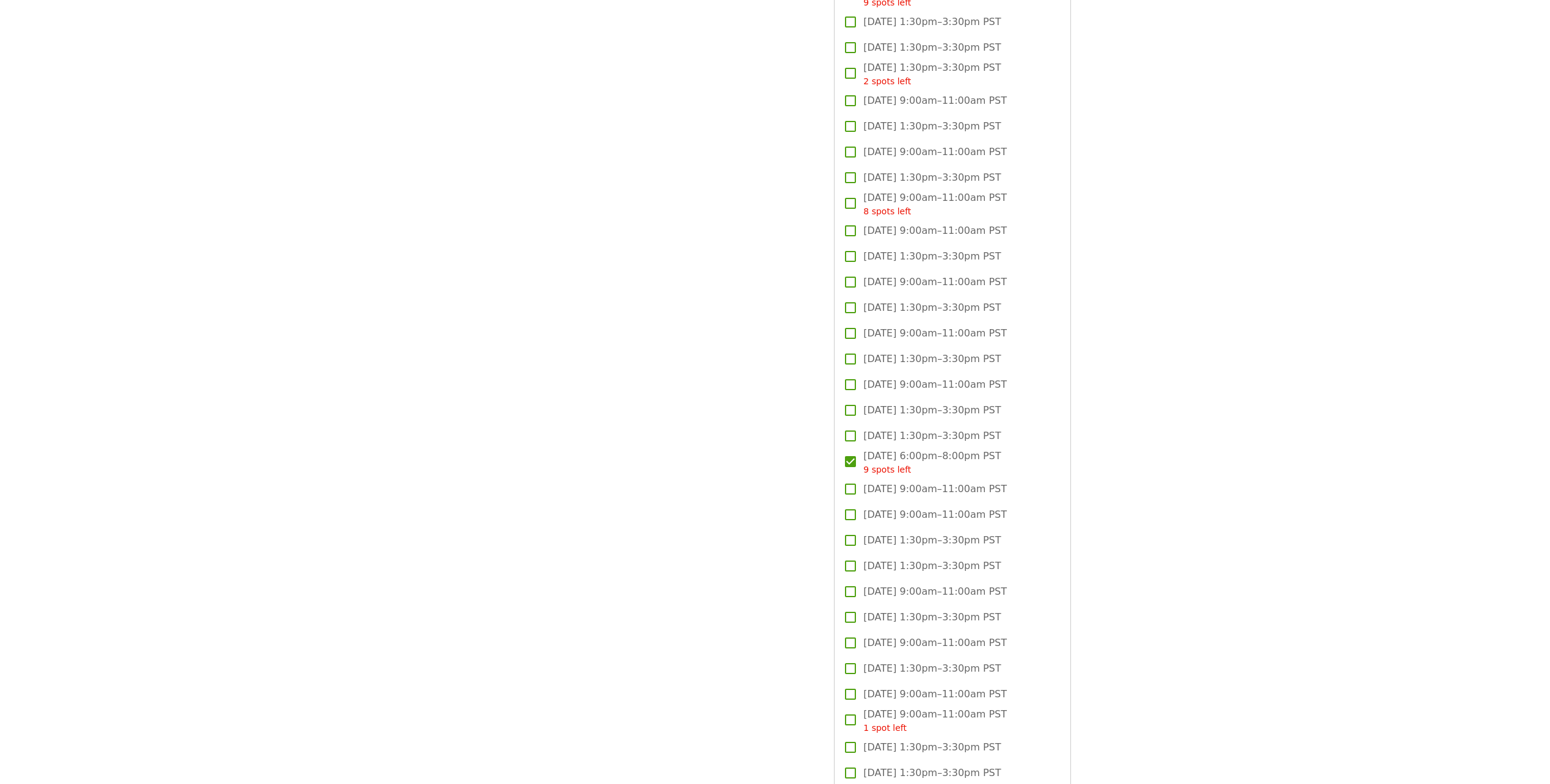
scroll to position [1416, 0]
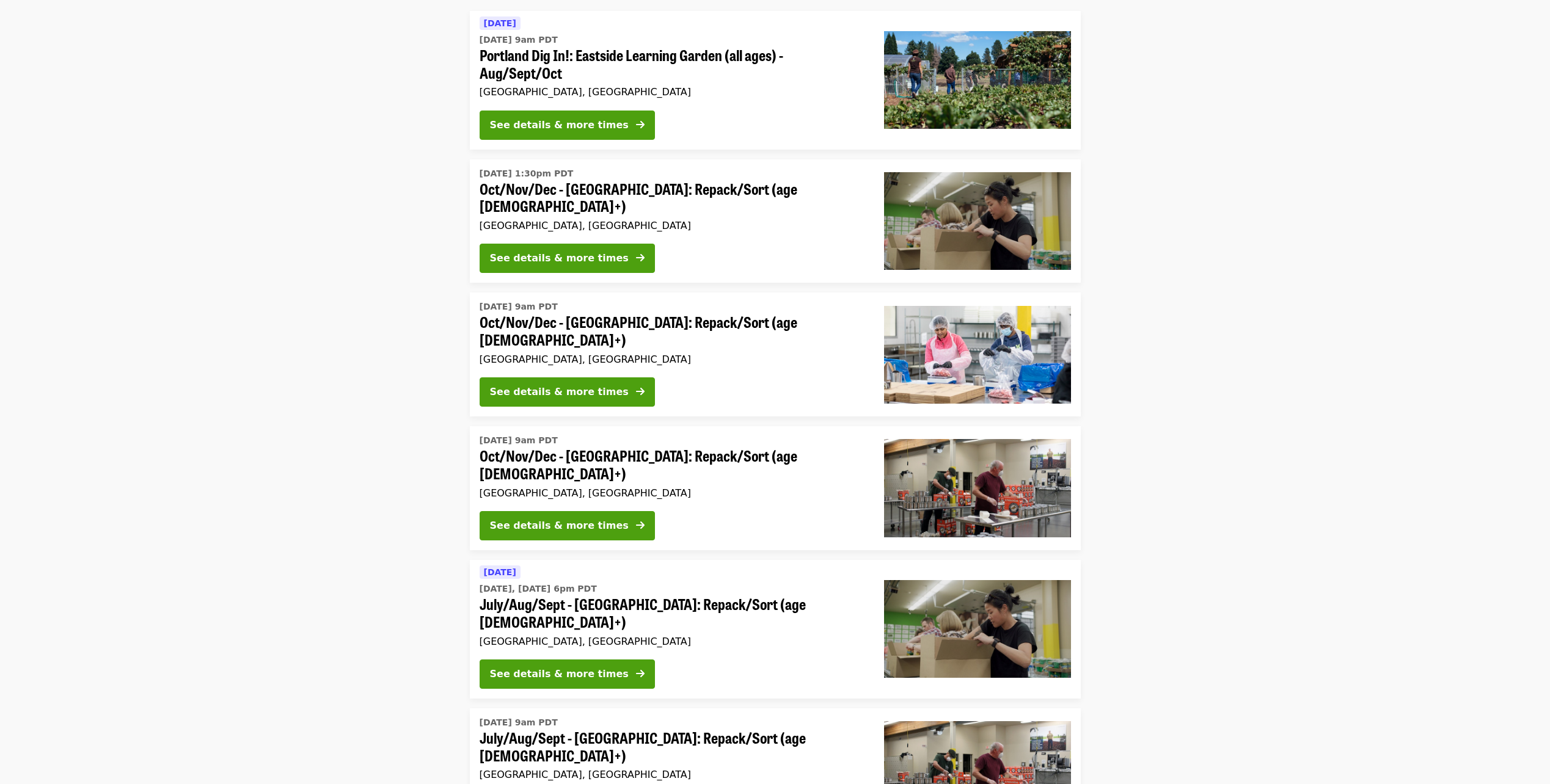
scroll to position [94, 0]
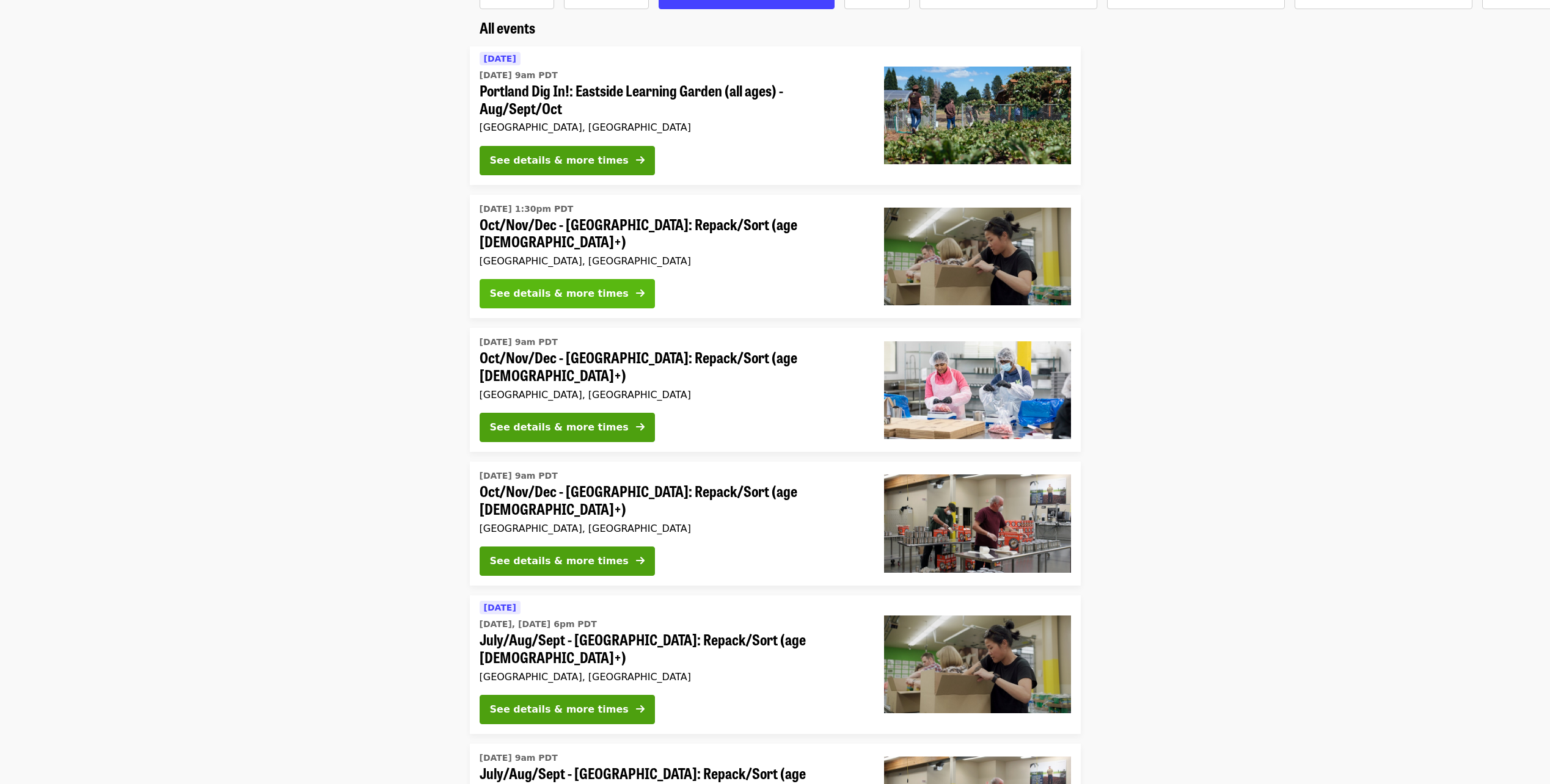
click at [584, 286] on div "See details & more times" at bounding box center [559, 293] width 139 height 14
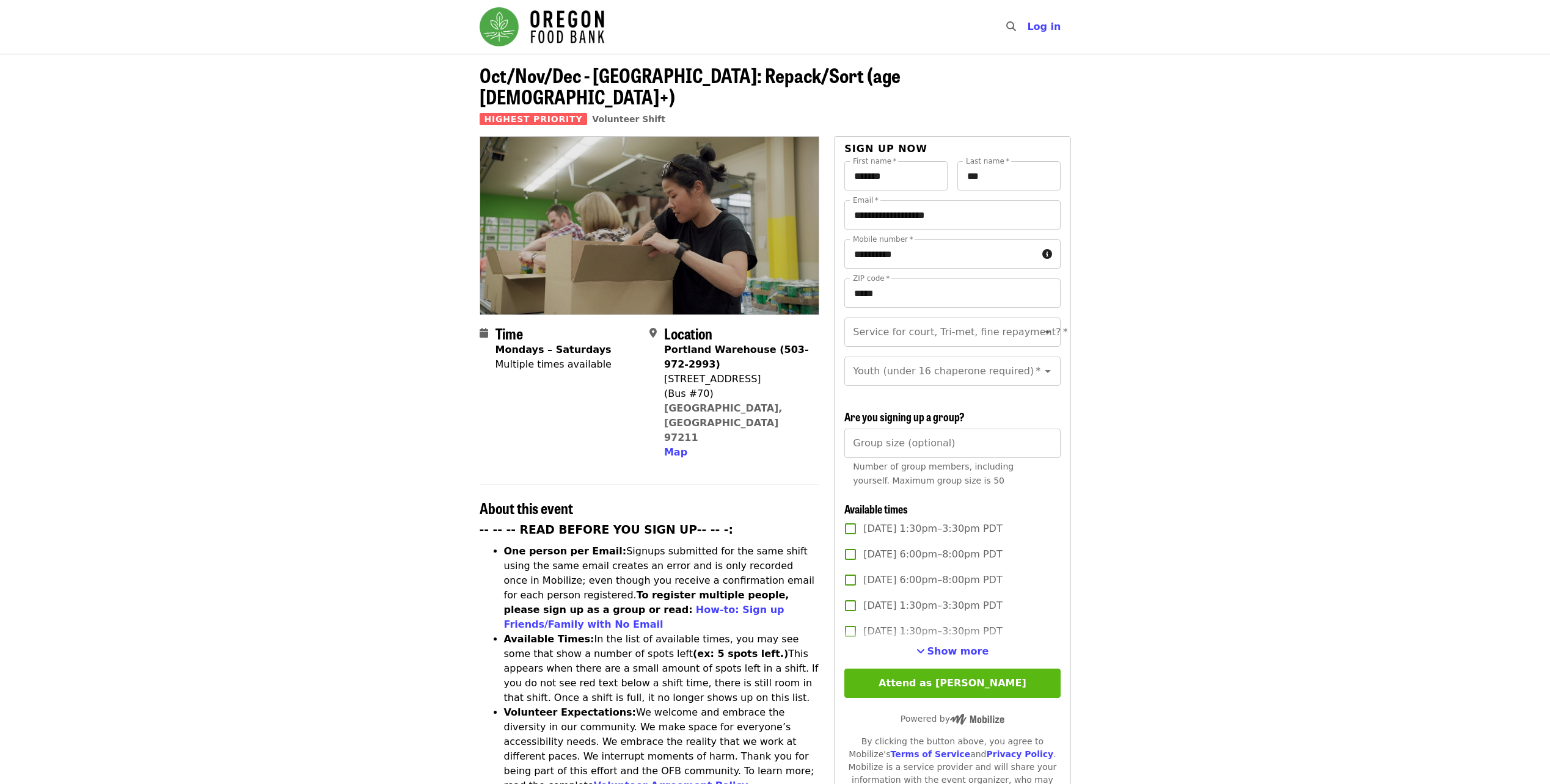
click at [977, 669] on button "Attend as [PERSON_NAME]" at bounding box center [952, 683] width 216 height 29
click at [952, 648] on span "Show more" at bounding box center [958, 651] width 61 height 12
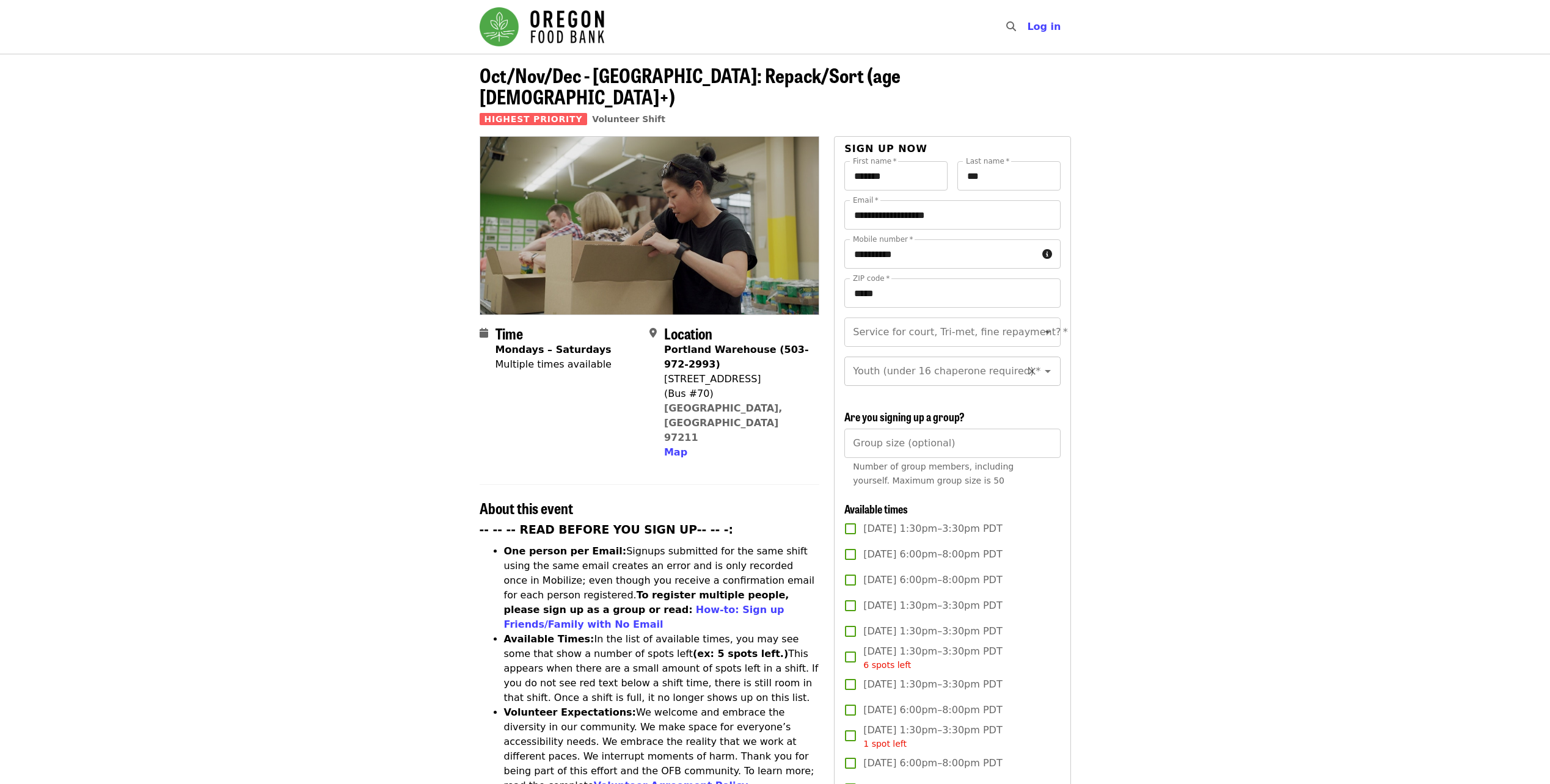
click at [1040, 364] on icon "Open" at bounding box center [1047, 371] width 14 height 14
drag, startPoint x: 929, startPoint y: 408, endPoint x: 936, endPoint y: 404, distance: 8.1
click at [930, 408] on li "Under 16" at bounding box center [947, 414] width 206 height 22
type input "********"
click at [1040, 325] on icon "Open" at bounding box center [1047, 332] width 14 height 14
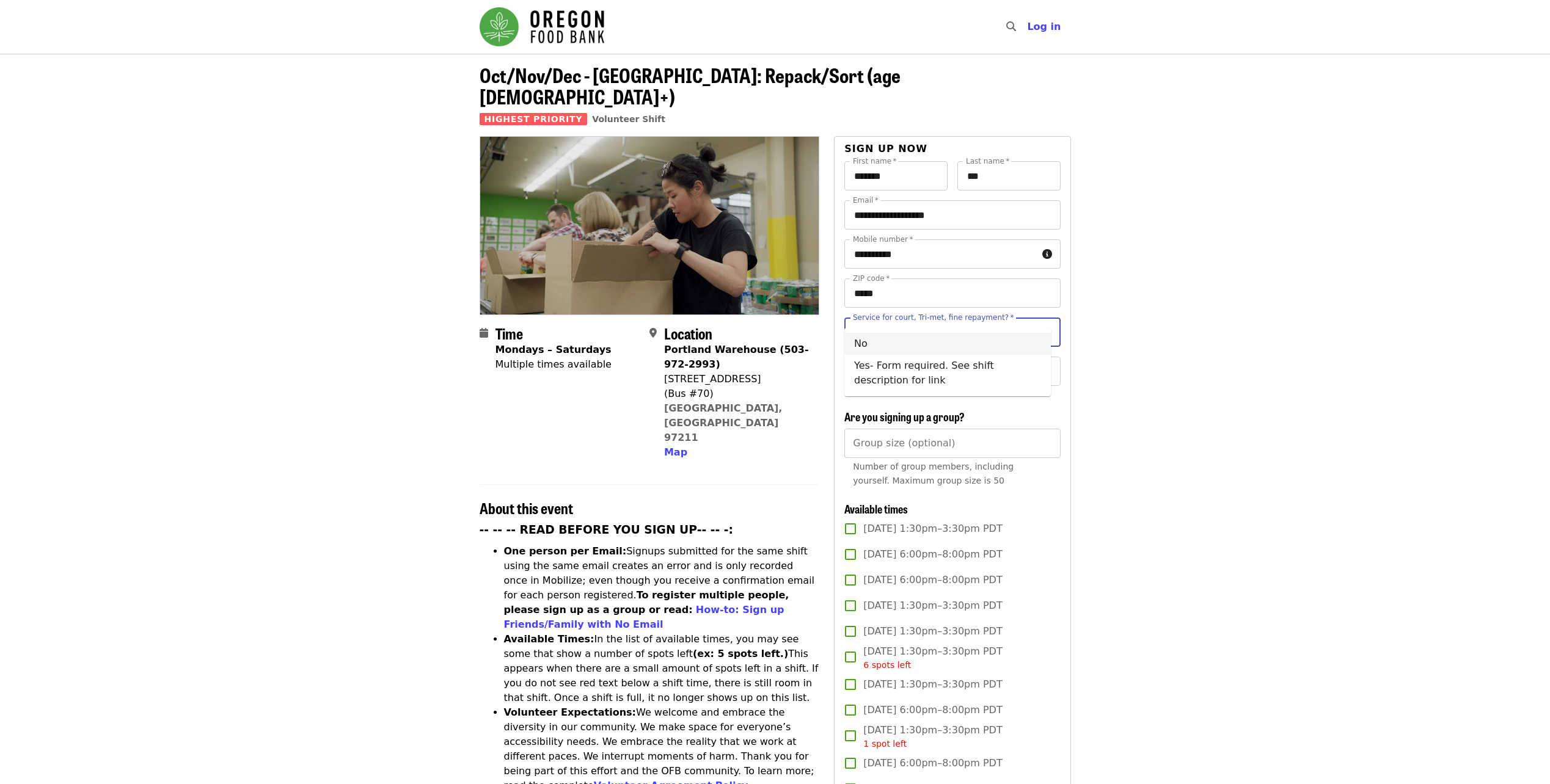
click at [928, 341] on li "No" at bounding box center [947, 344] width 206 height 22
type input "**"
click at [949, 432] on input "Group size (optional)" at bounding box center [952, 443] width 216 height 29
type input "*"
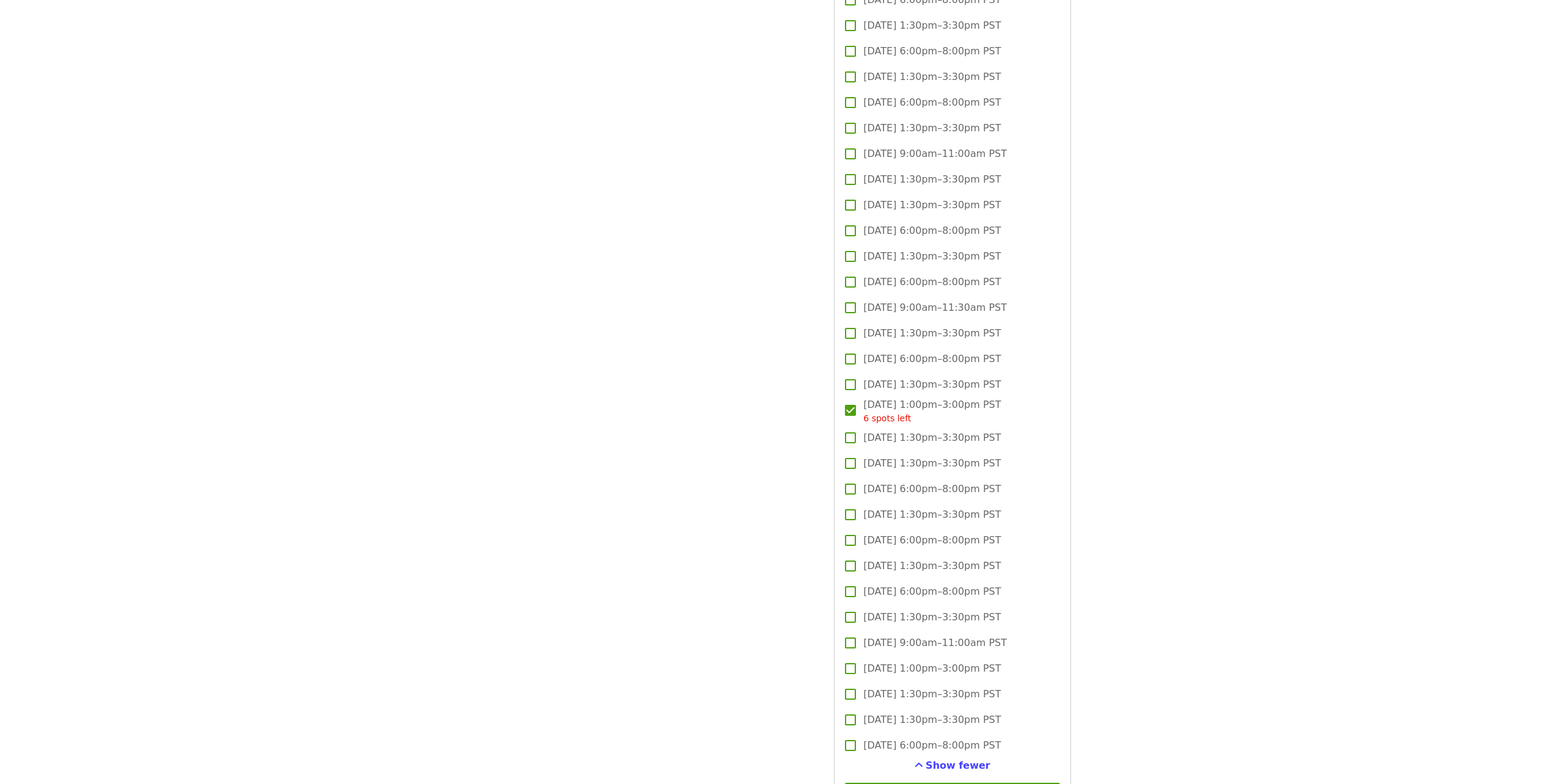
scroll to position [2809, 0]
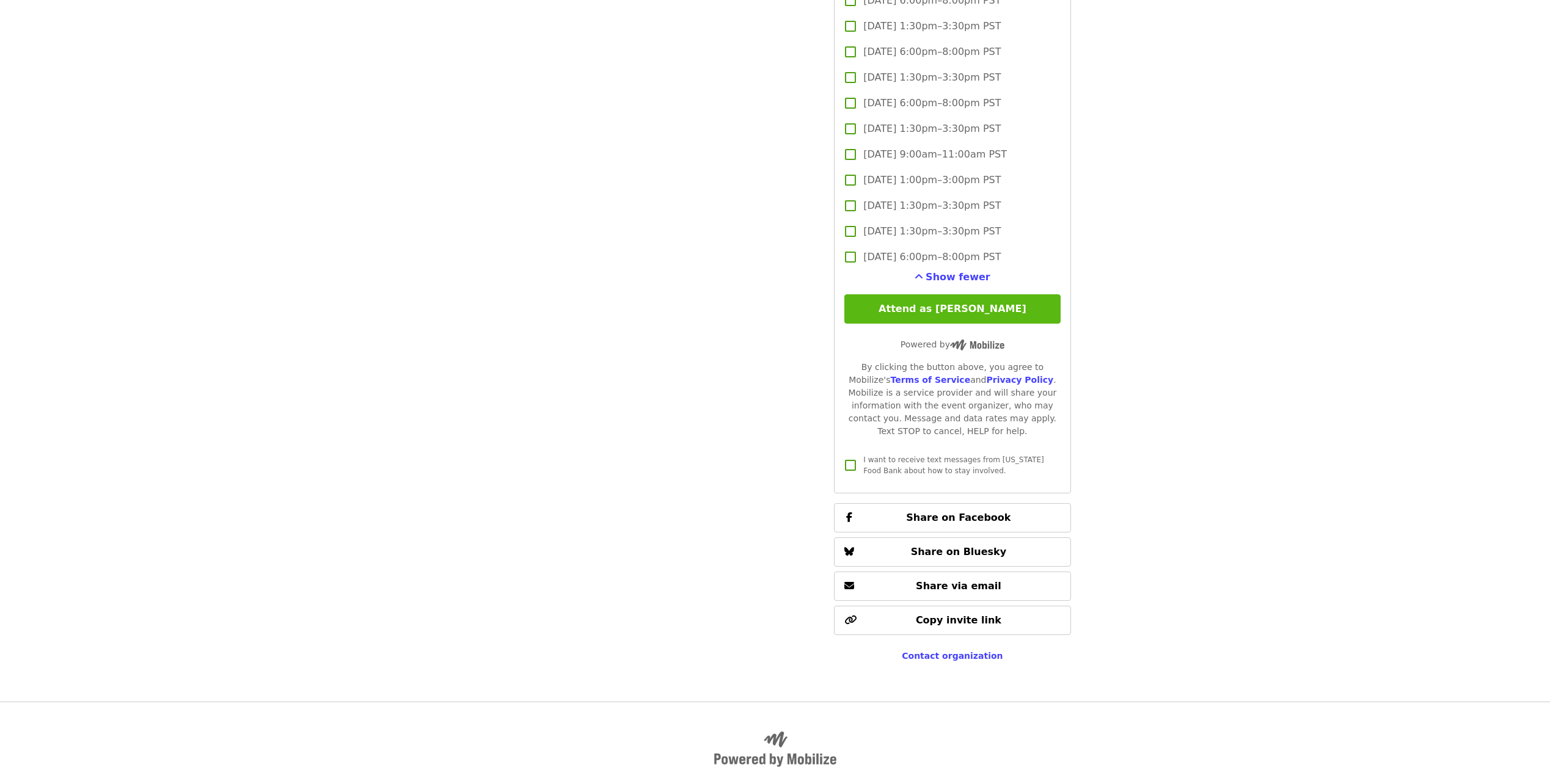
click at [968, 306] on button "Attend as [PERSON_NAME]" at bounding box center [952, 309] width 216 height 29
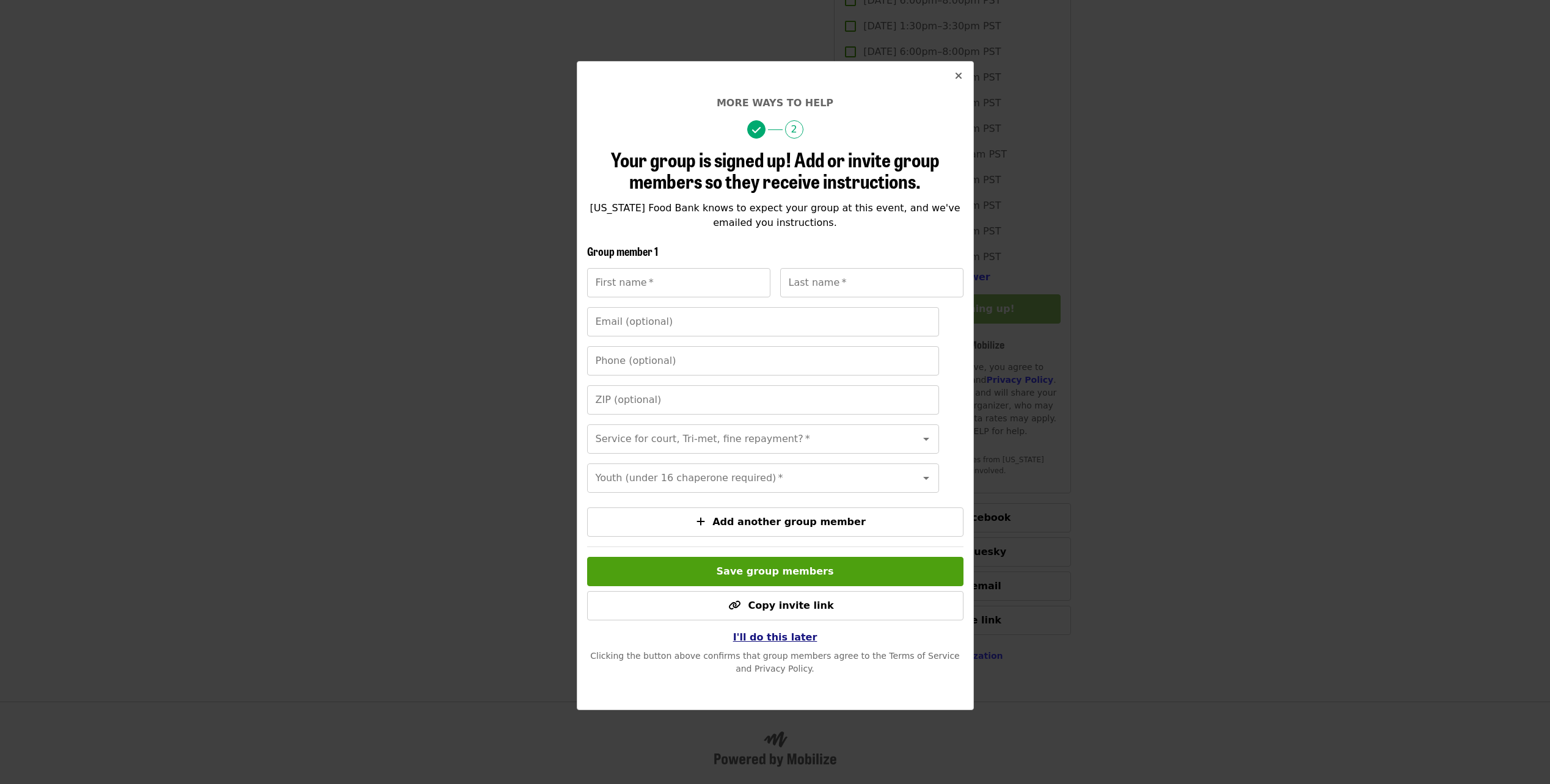
click at [788, 643] on span "I'll do this later" at bounding box center [775, 637] width 84 height 12
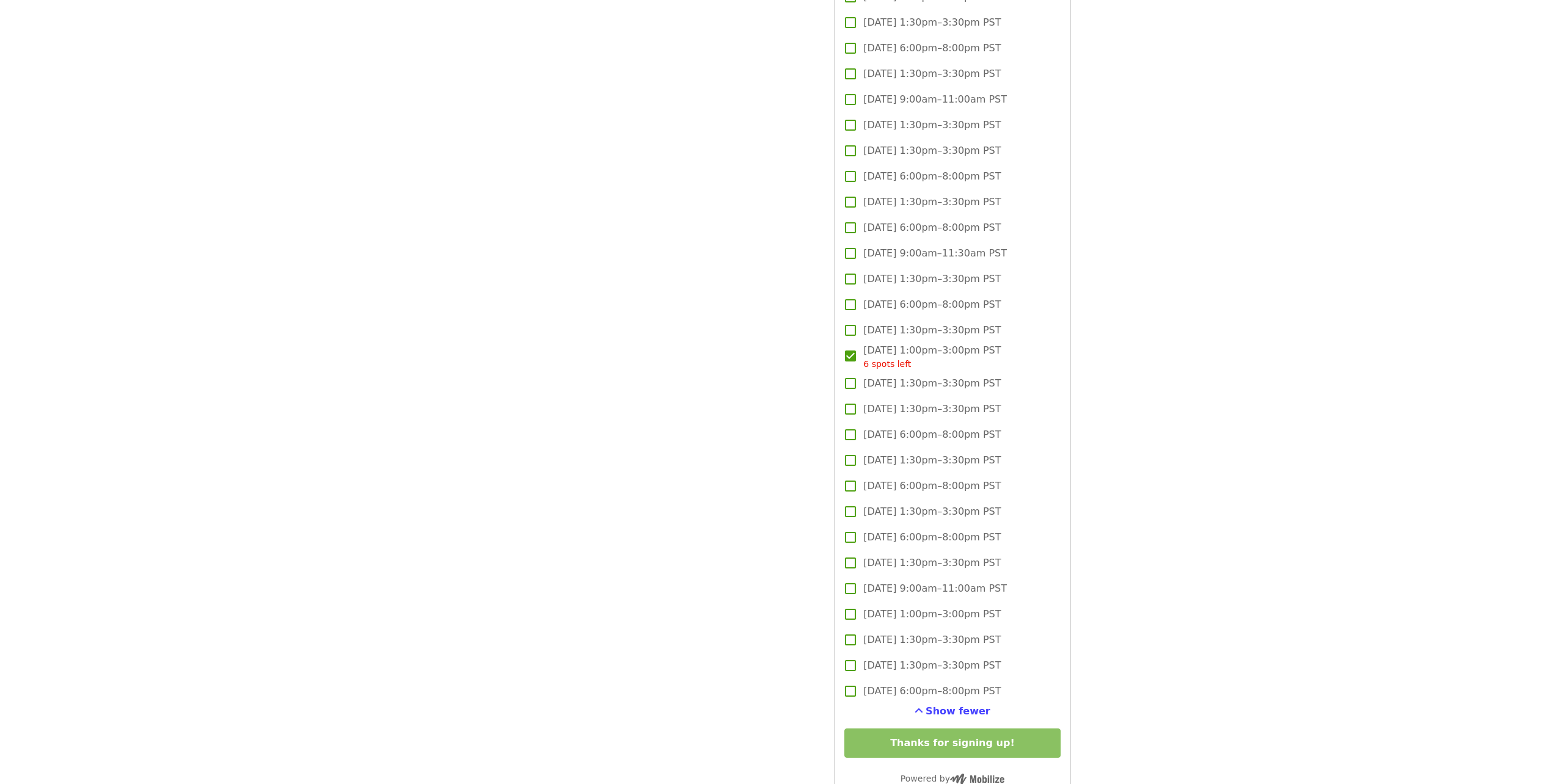
scroll to position [2381, 0]
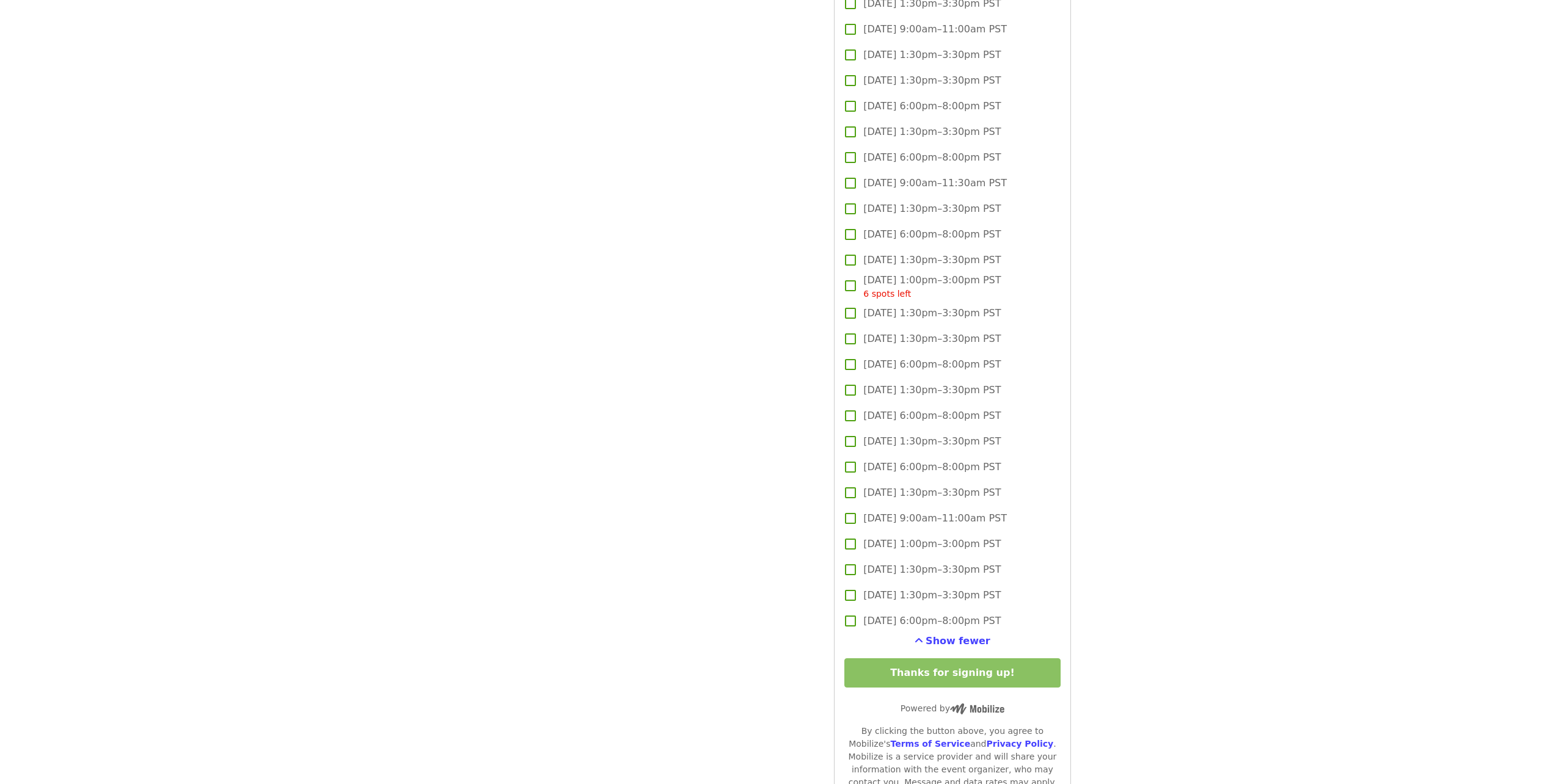
scroll to position [2687, 0]
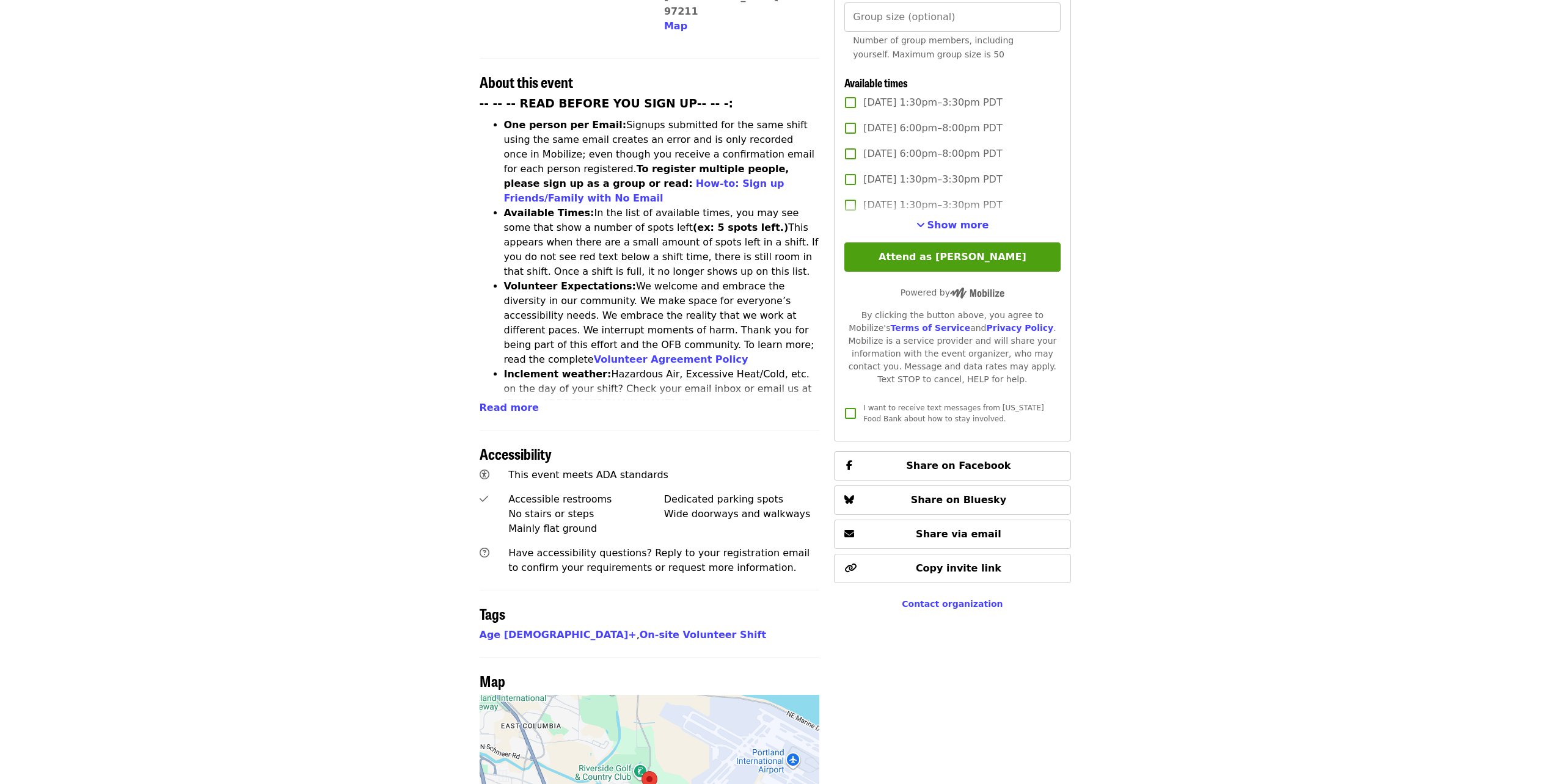
scroll to position [182, 0]
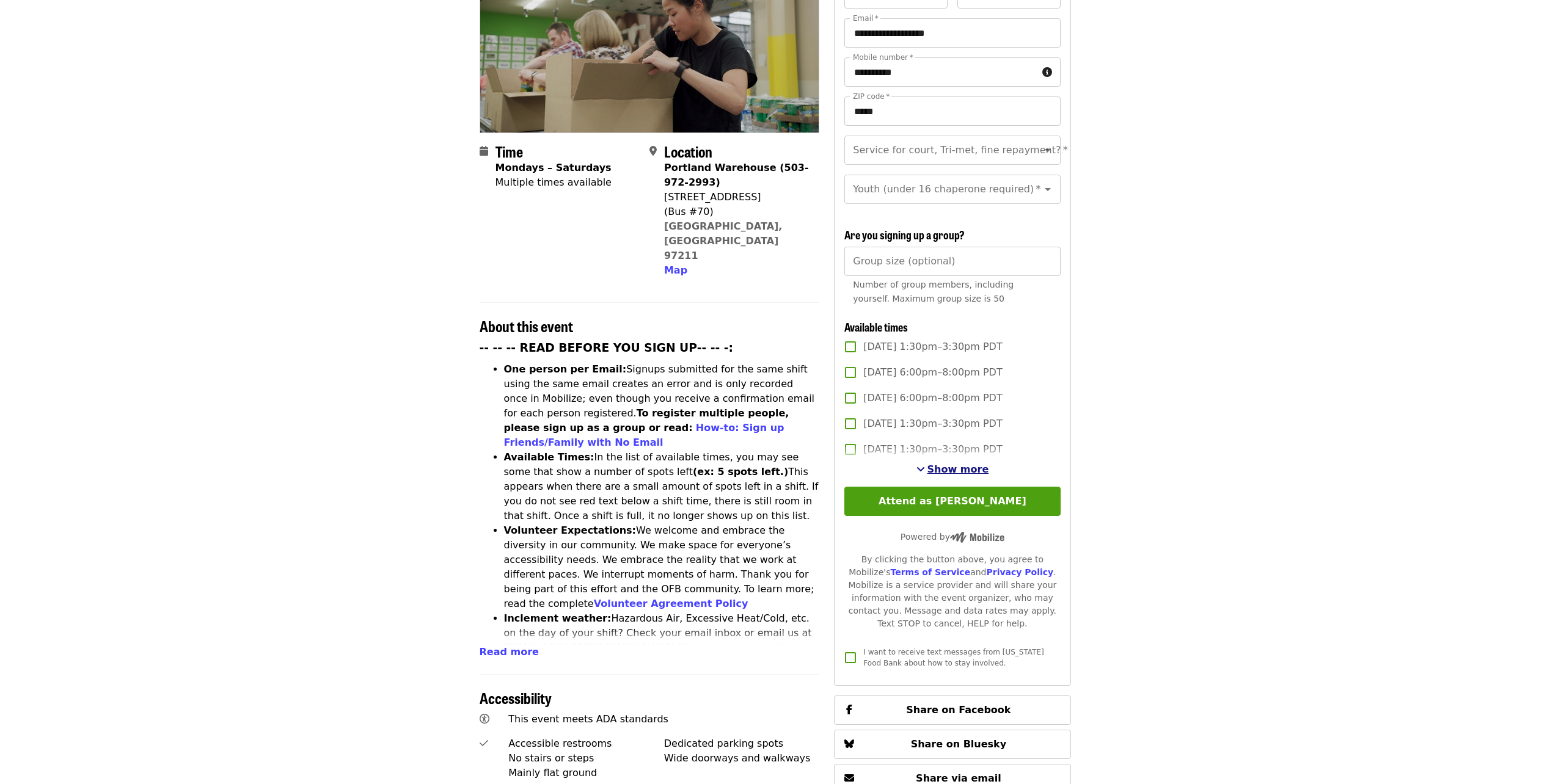
click at [953, 467] on span "Show more" at bounding box center [958, 469] width 61 height 12
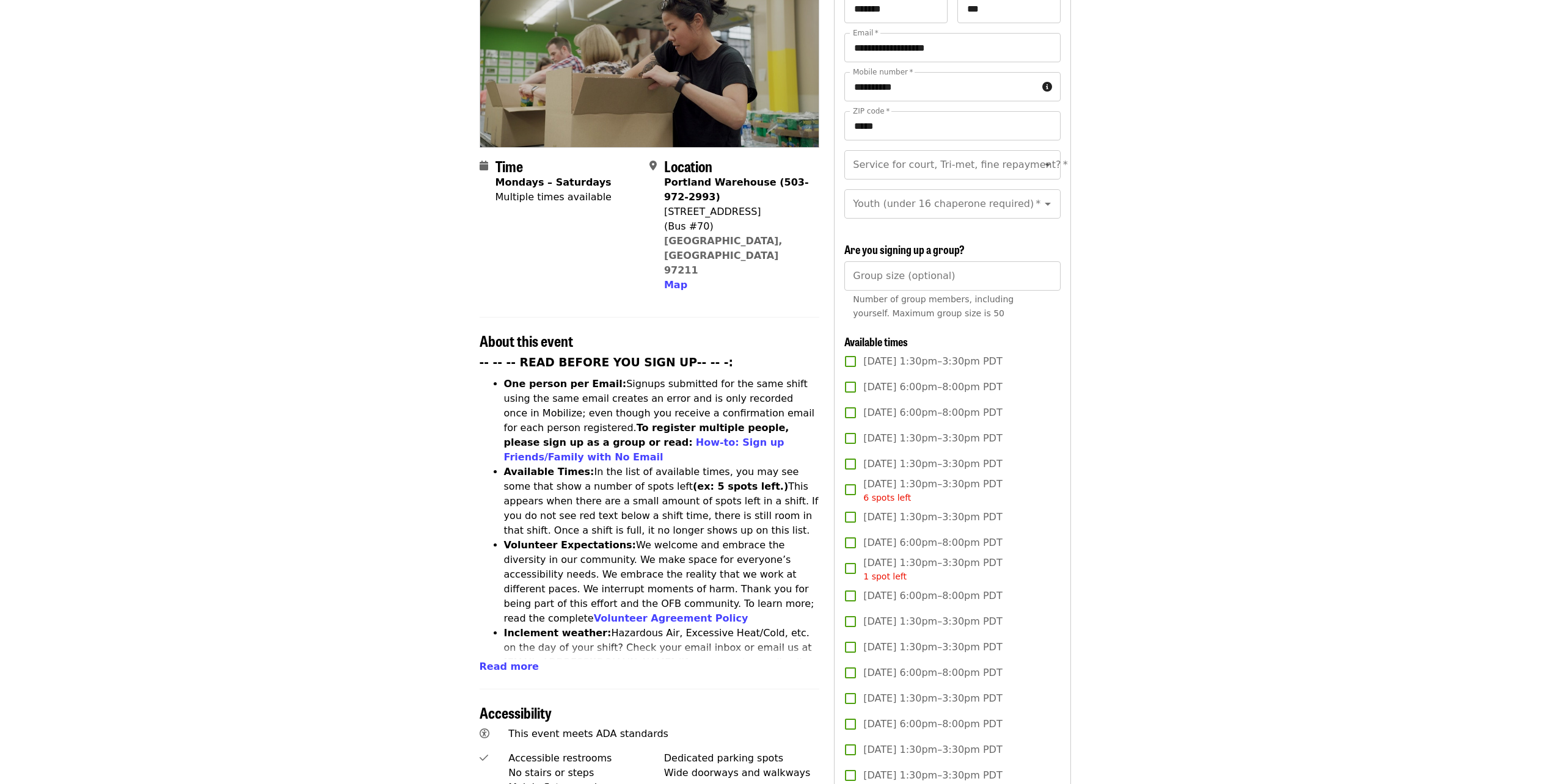
scroll to position [0, 0]
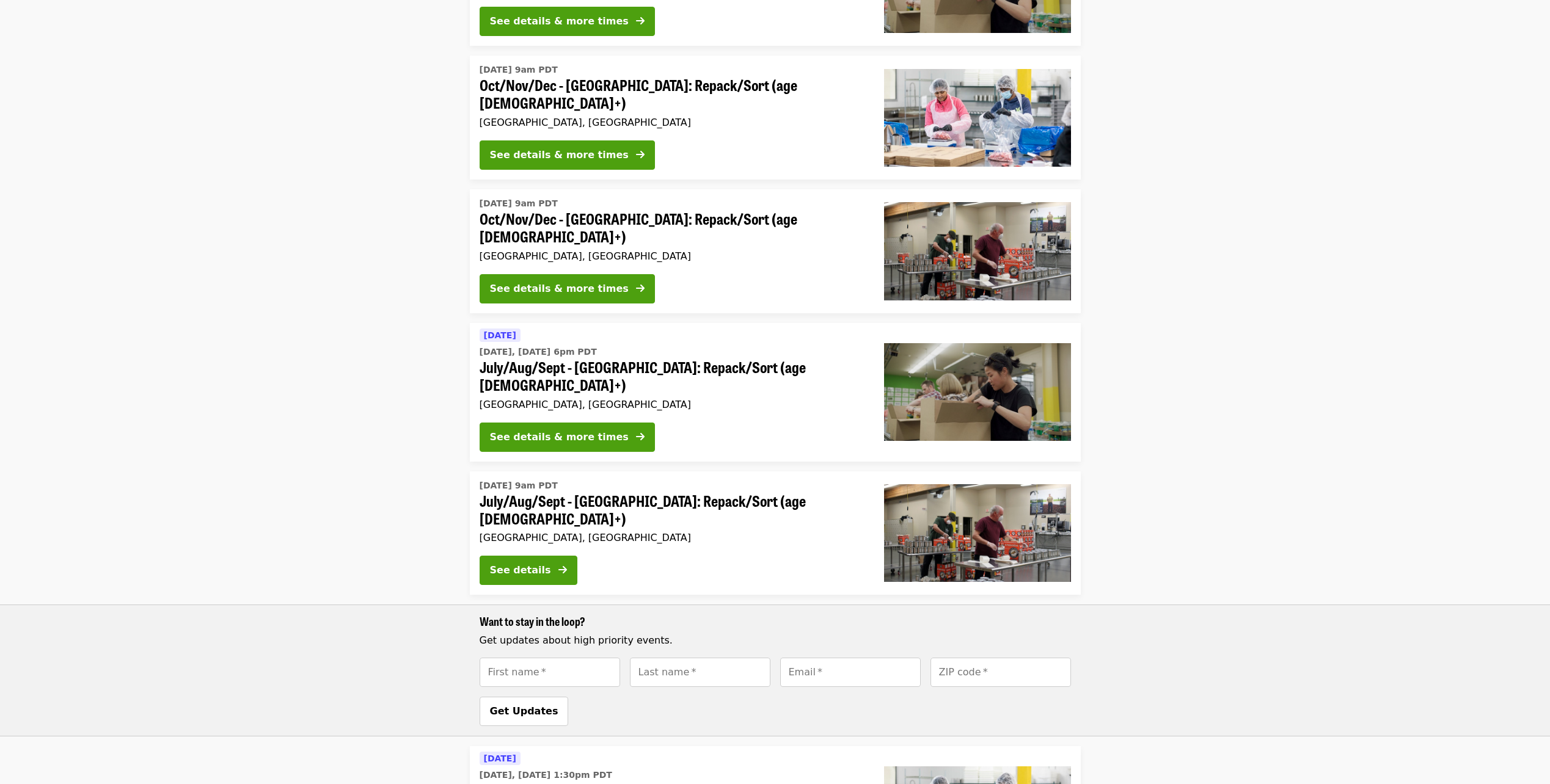
scroll to position [583, 0]
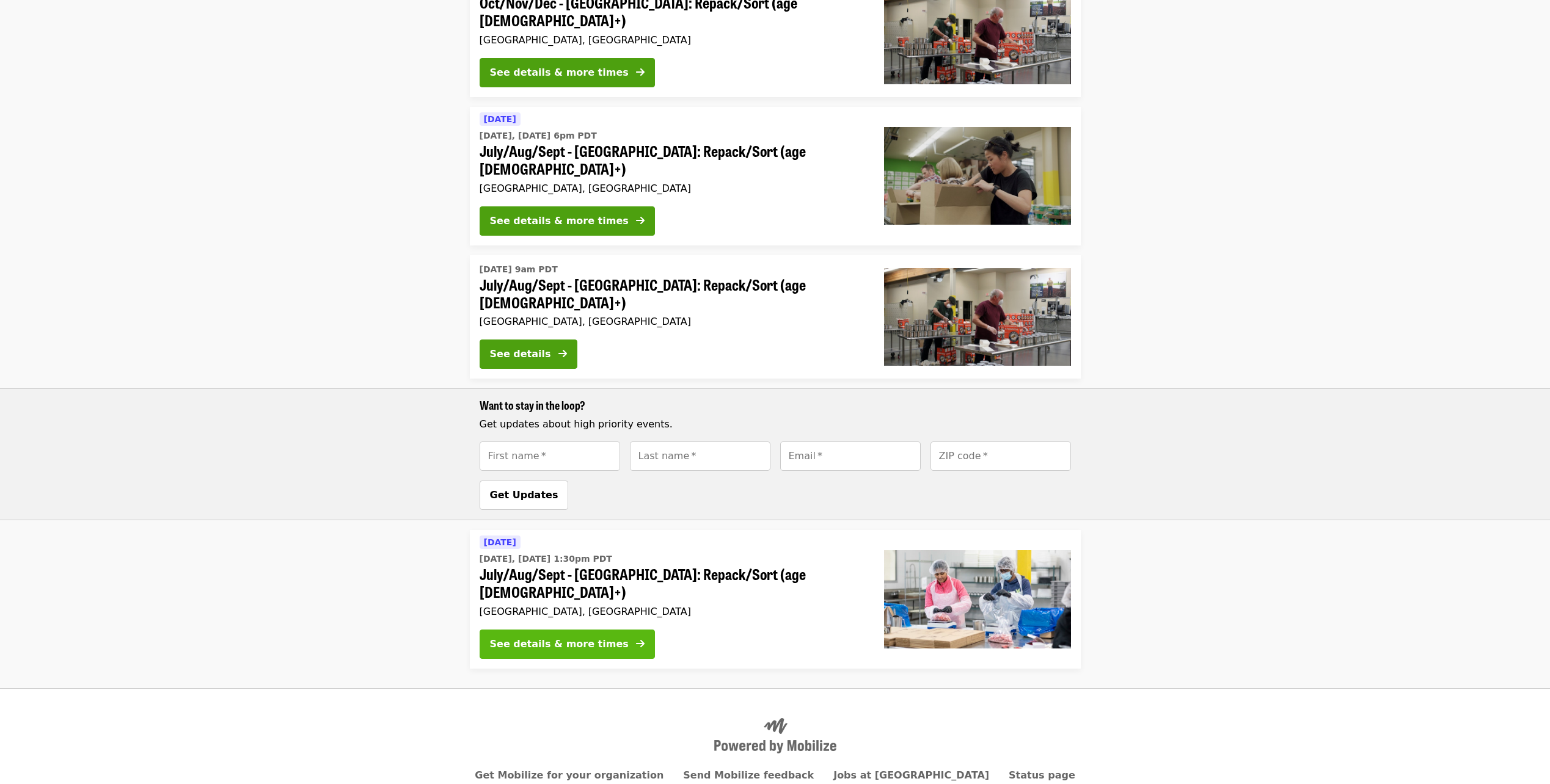
click at [513, 637] on div "See details & more times" at bounding box center [559, 643] width 139 height 14
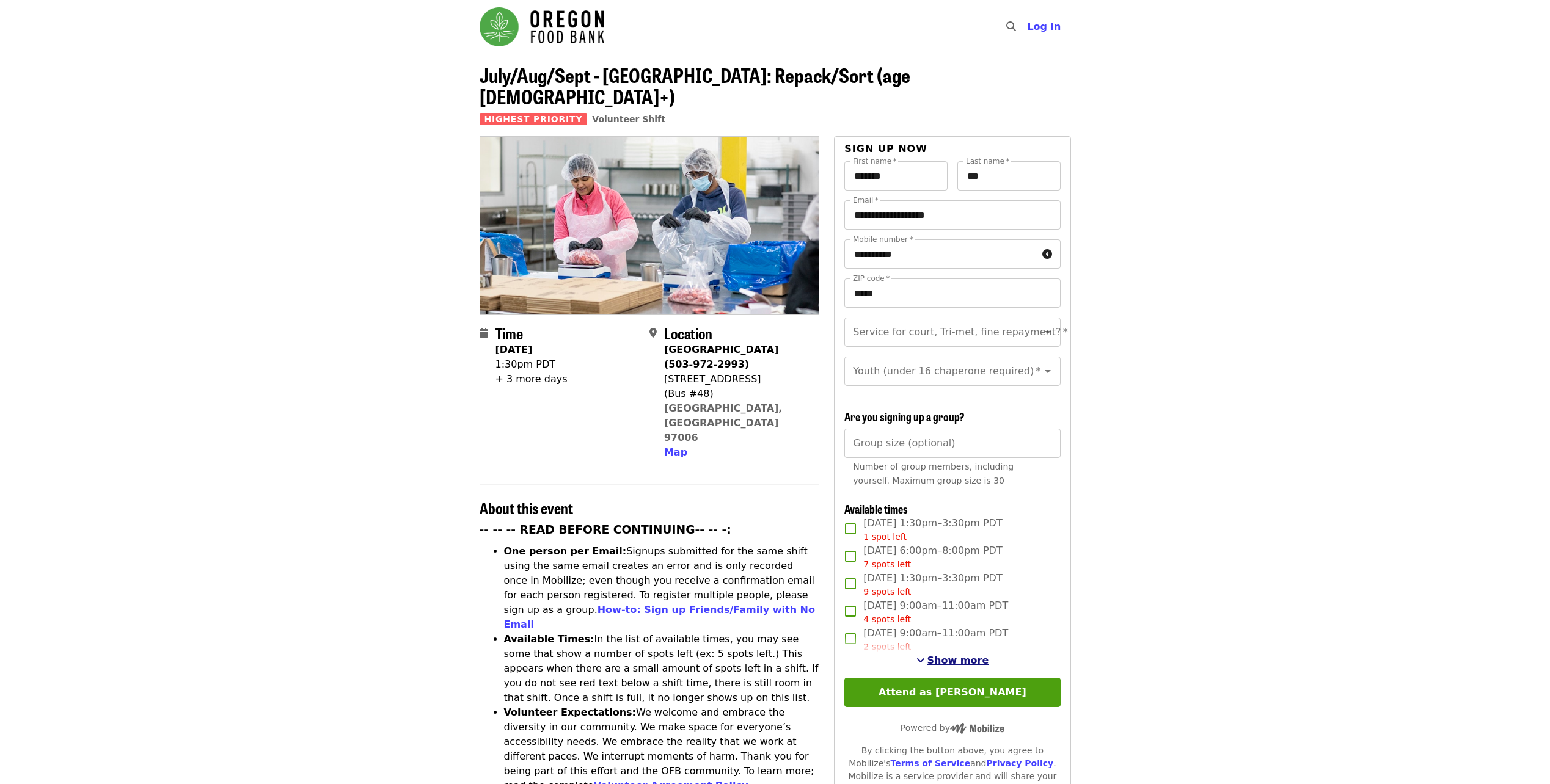
click at [959, 661] on span "Show more" at bounding box center [958, 660] width 61 height 12
click at [957, 658] on span "Show fewer" at bounding box center [958, 660] width 65 height 12
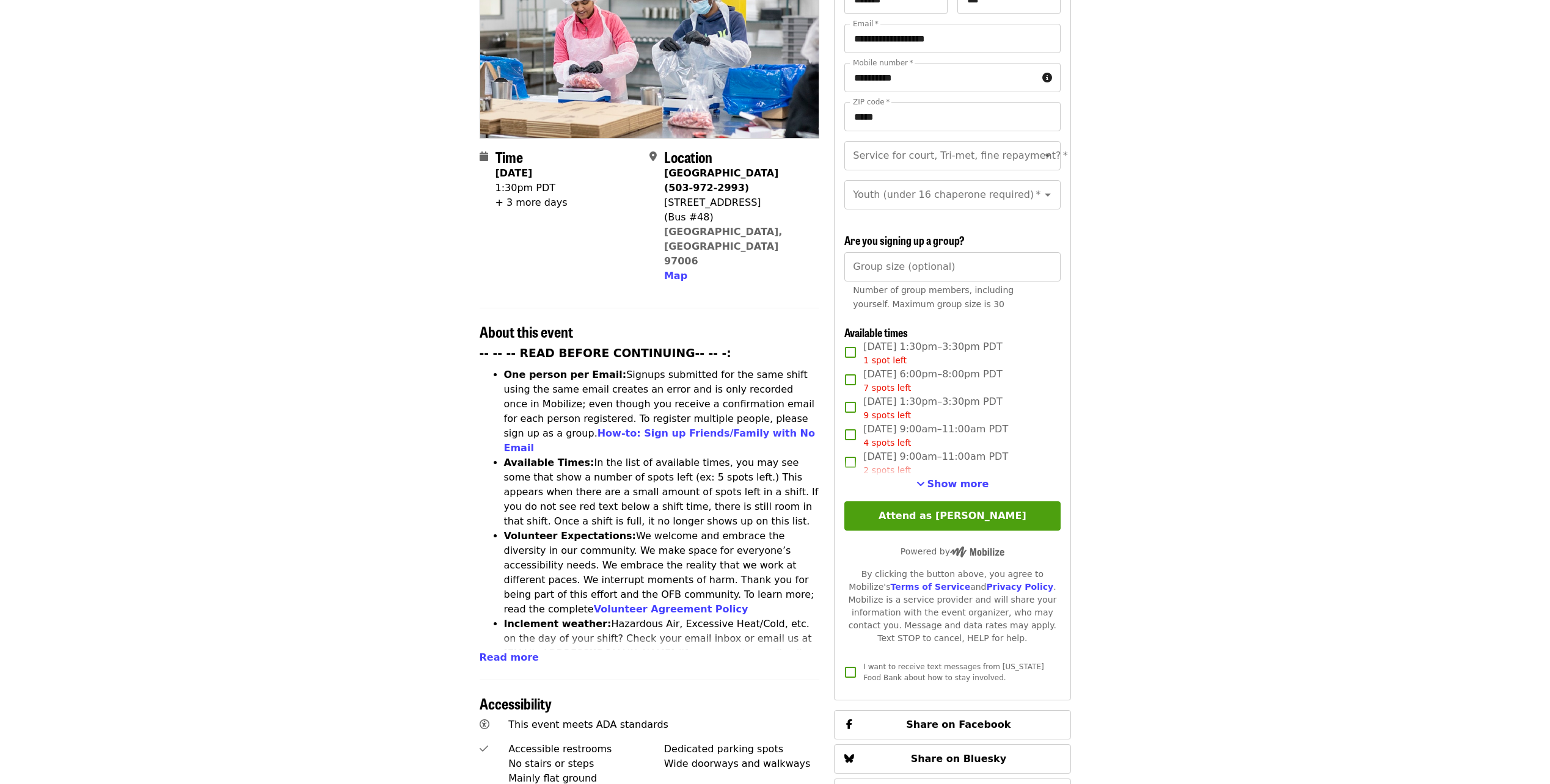
scroll to position [184, 0]
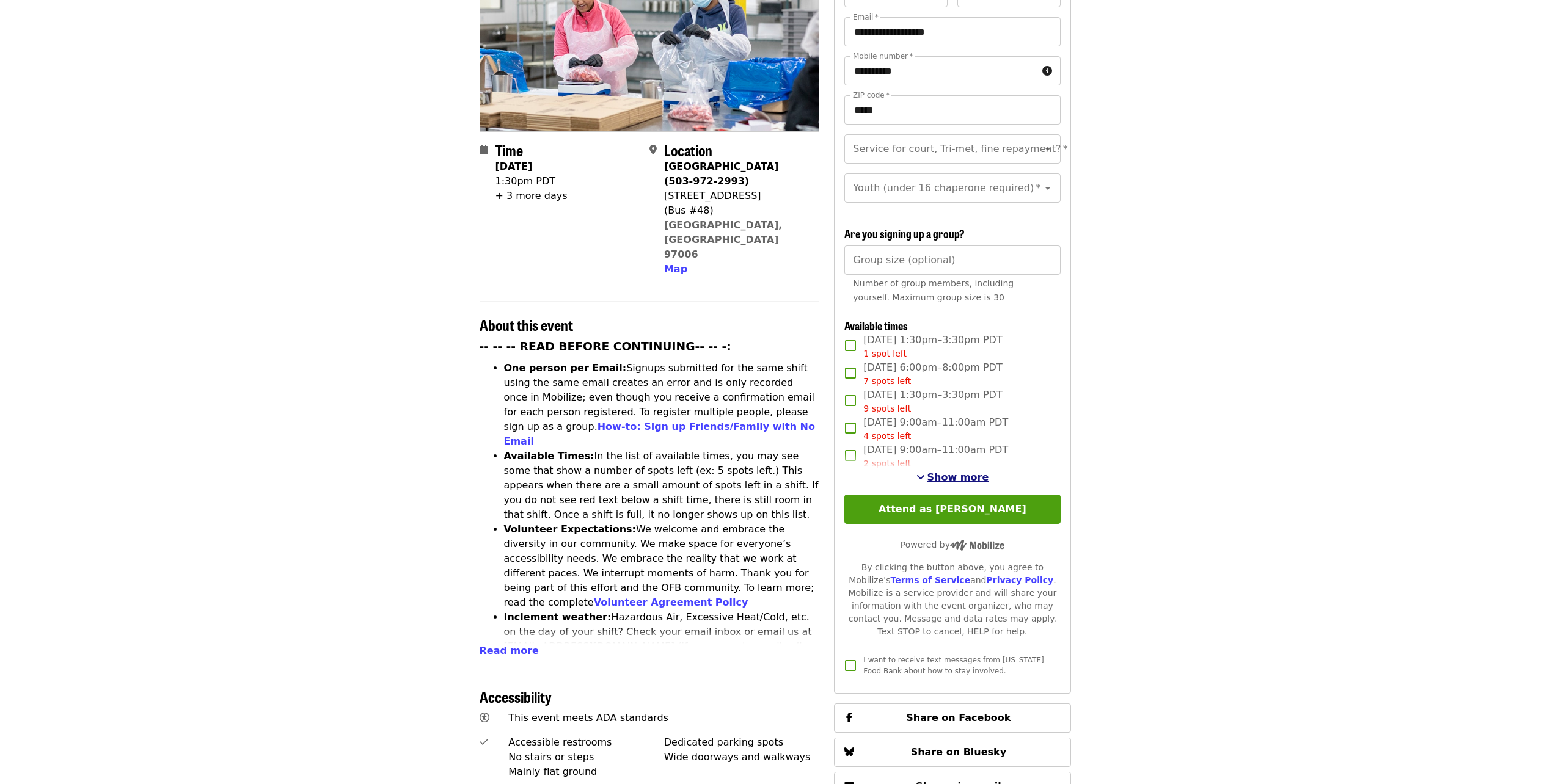
click at [952, 476] on span "Show more" at bounding box center [958, 477] width 61 height 12
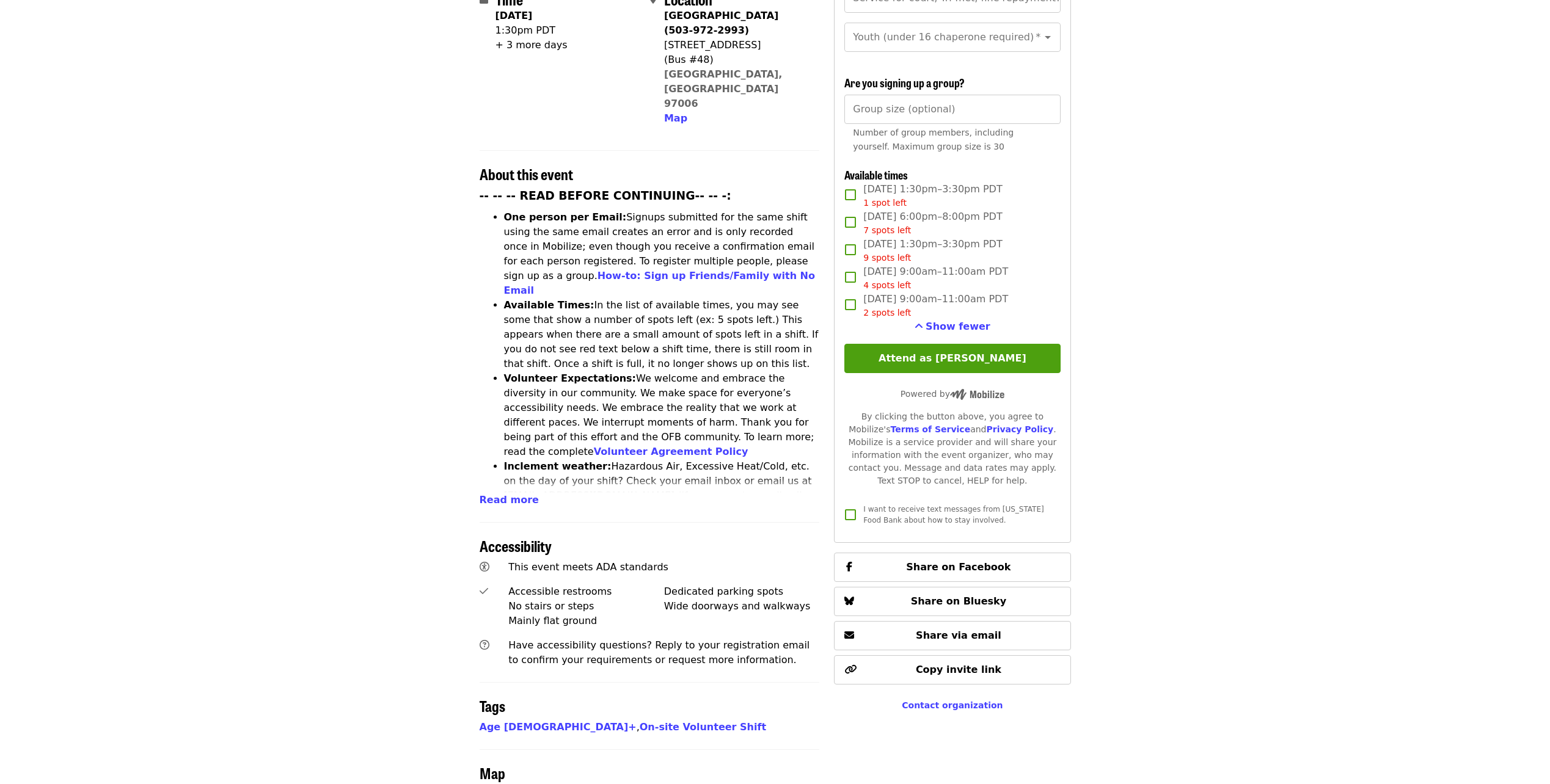
scroll to position [306, 0]
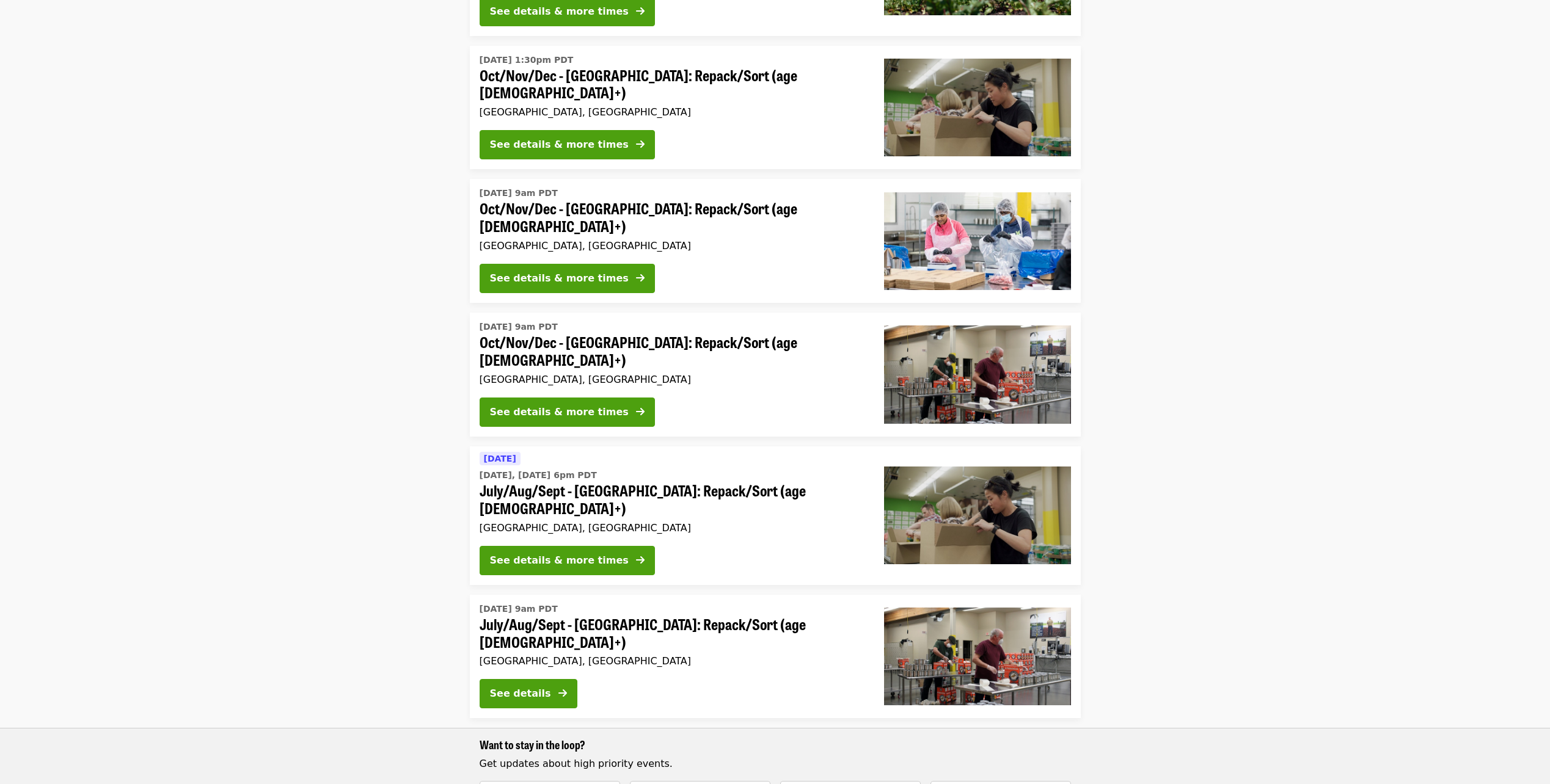
scroll to position [244, 0]
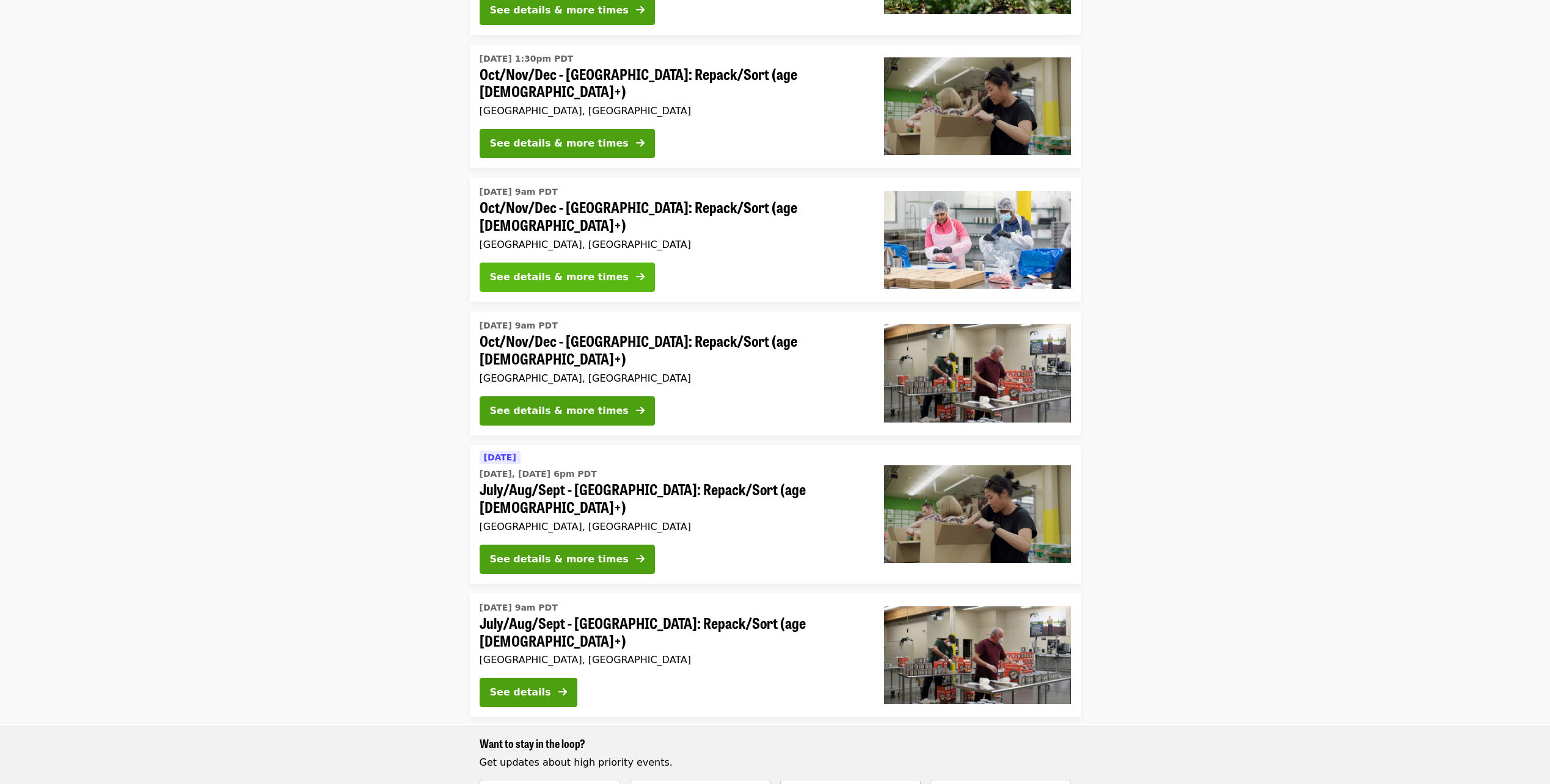
click at [537, 270] on div "See details & more times" at bounding box center [559, 277] width 139 height 14
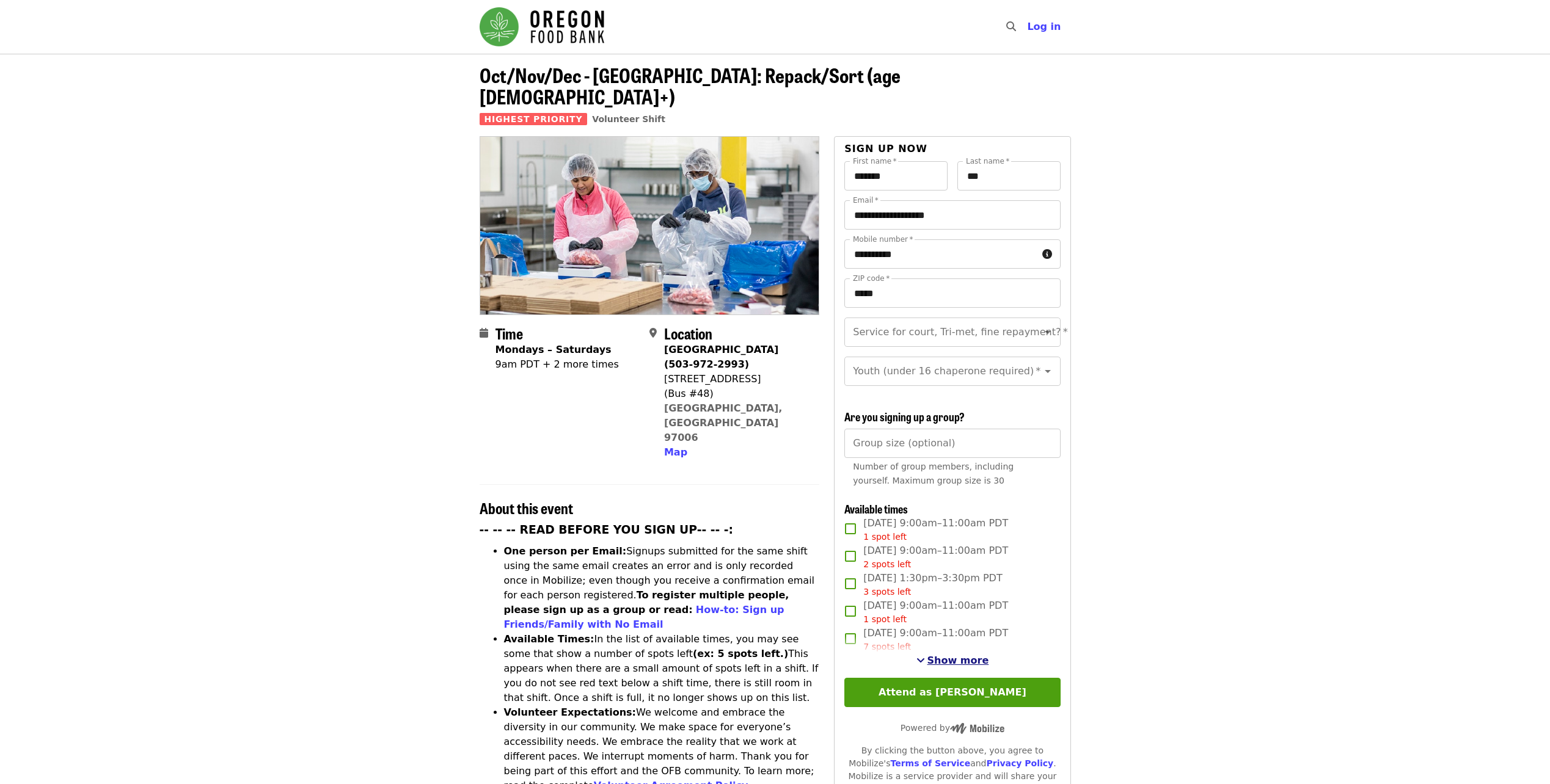
click at [965, 659] on span "Show more" at bounding box center [958, 660] width 61 height 12
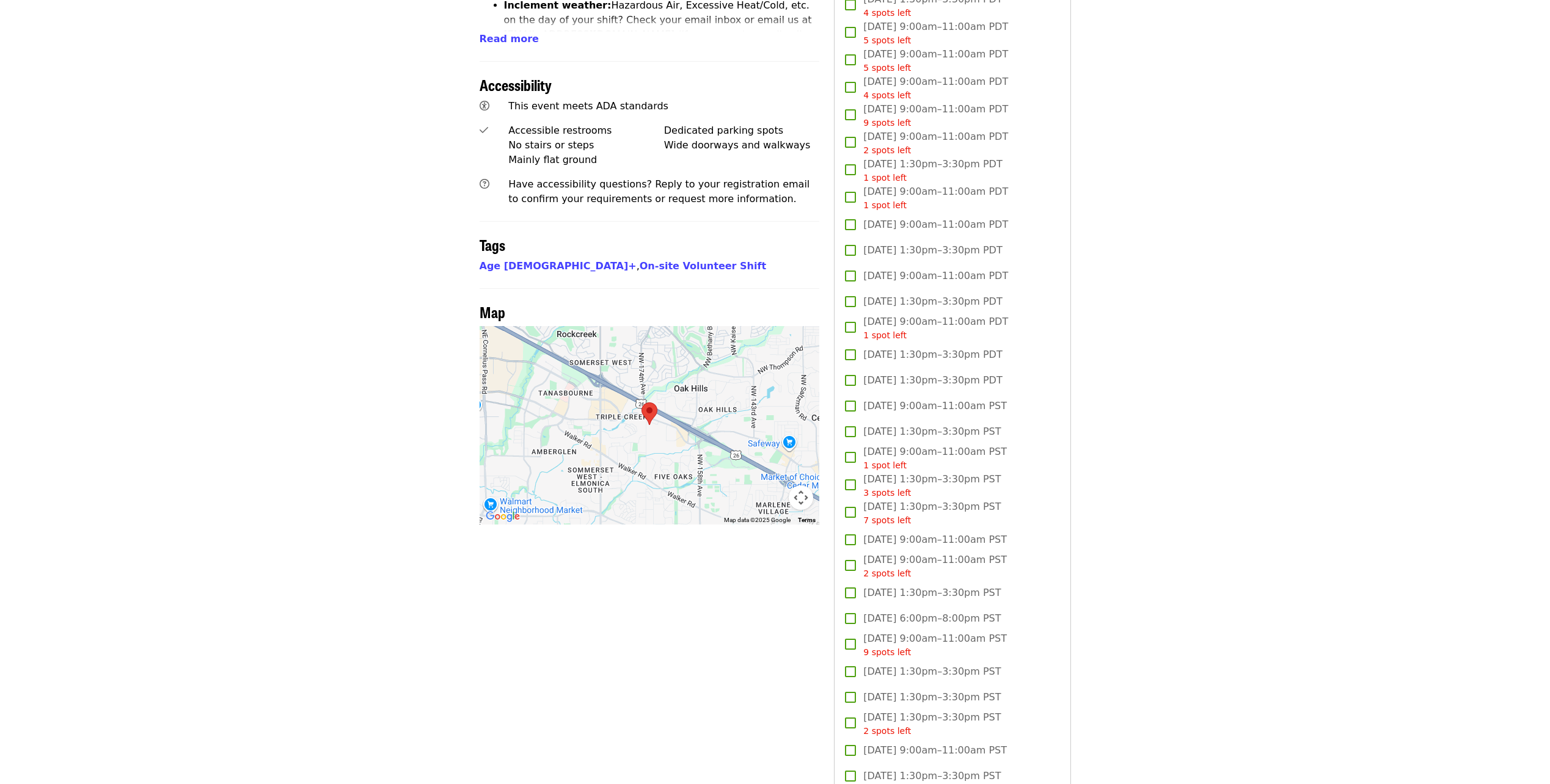
scroll to position [611, 0]
